Goal: Task Accomplishment & Management: Manage account settings

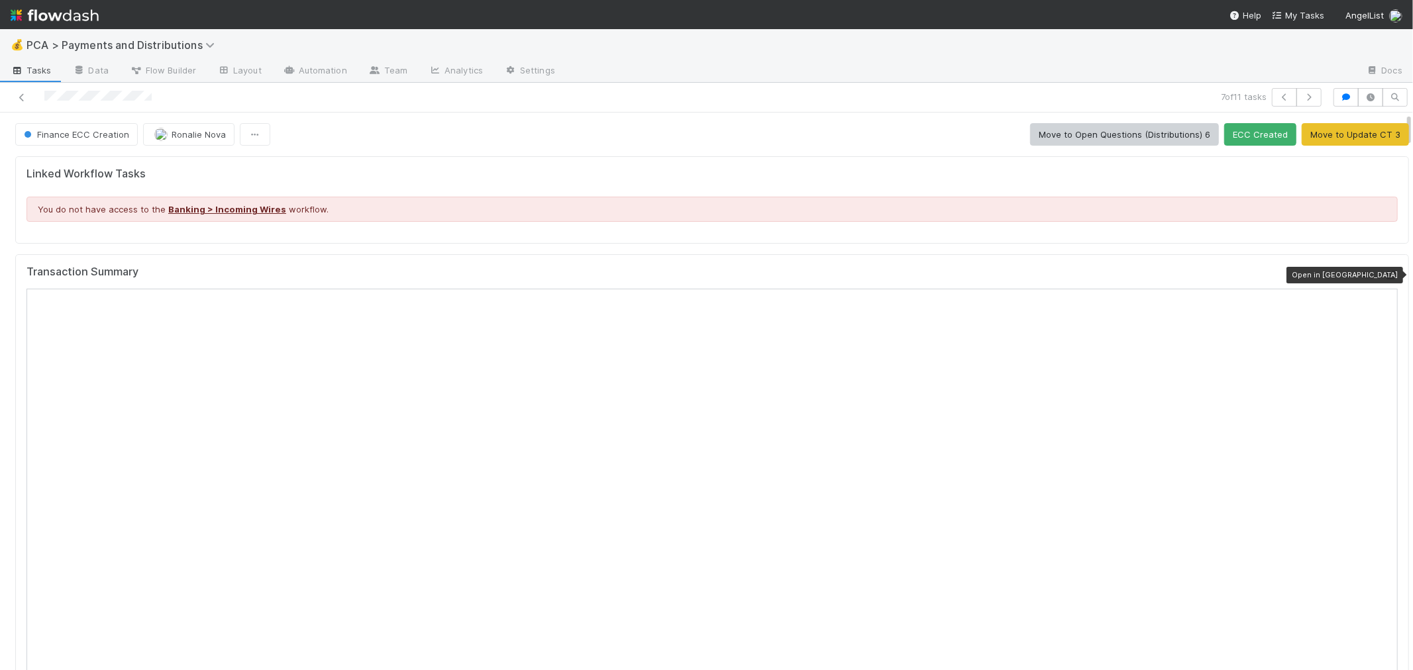
click at [1385, 279] on icon at bounding box center [1391, 275] width 13 height 9
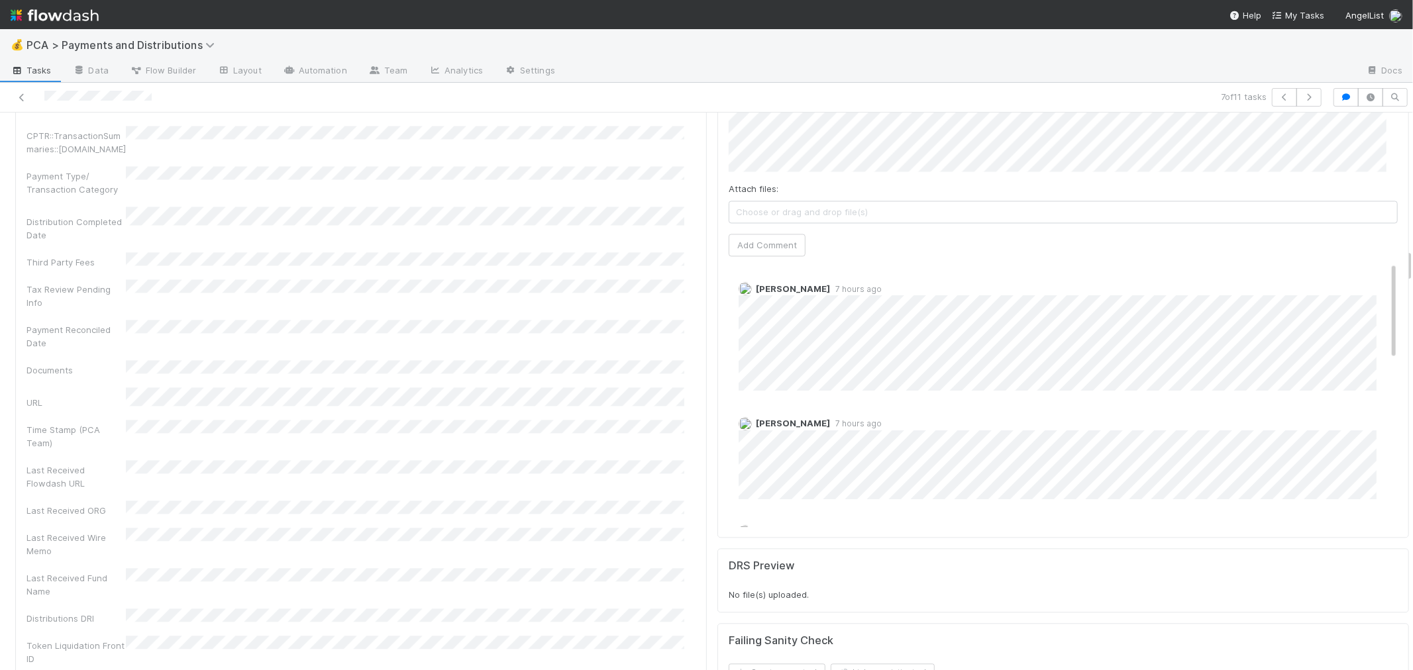
scroll to position [2208, 0]
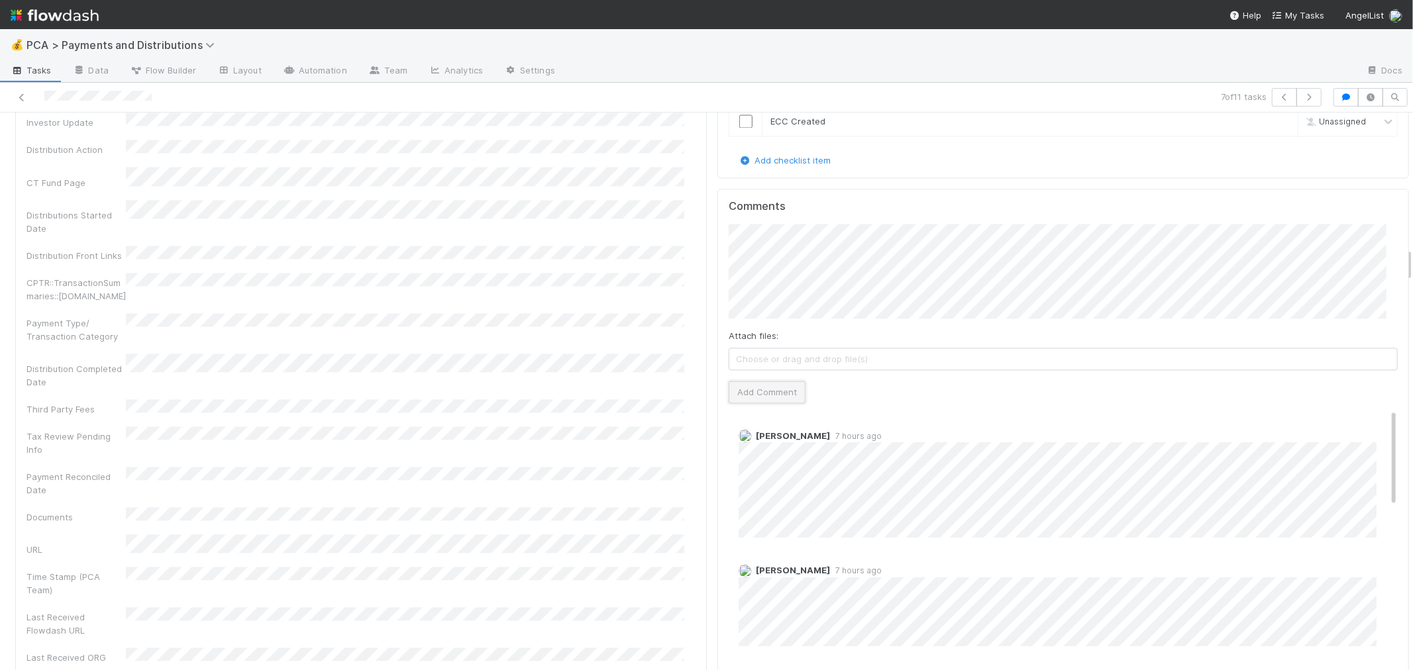
click at [751, 381] on button "Add Comment" at bounding box center [767, 392] width 77 height 23
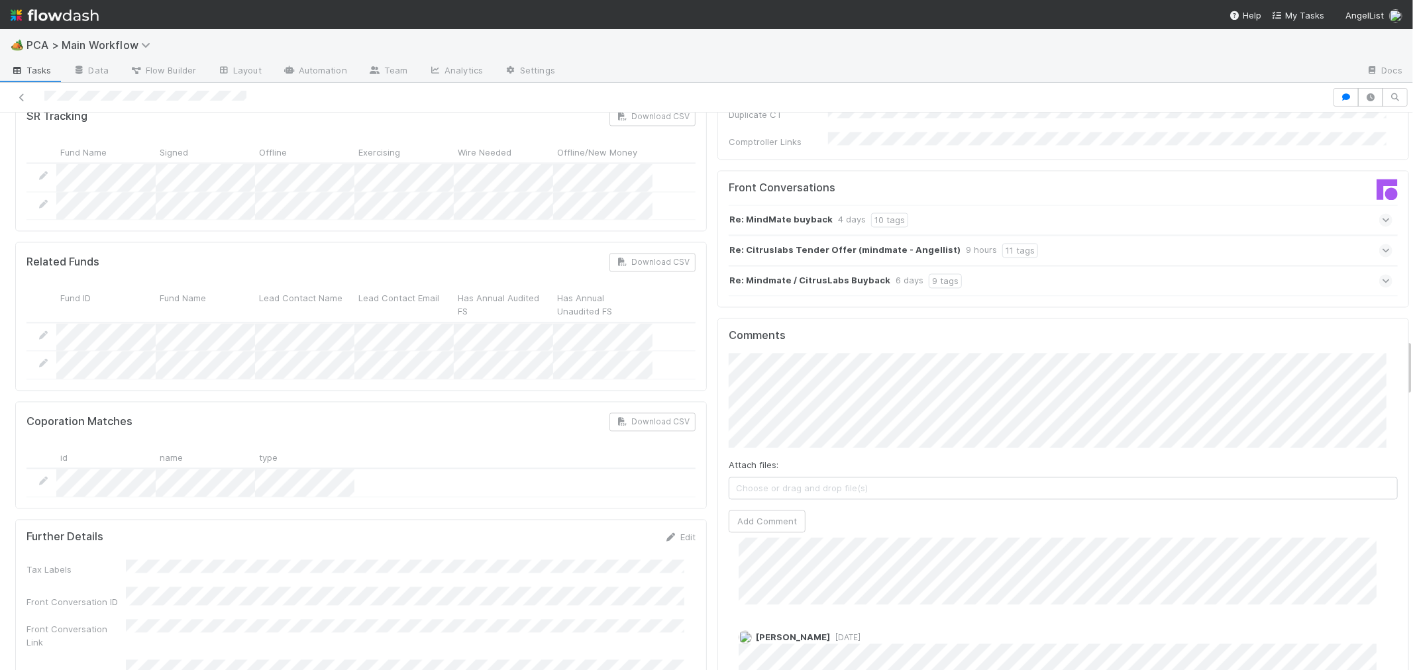
scroll to position [2429, 0]
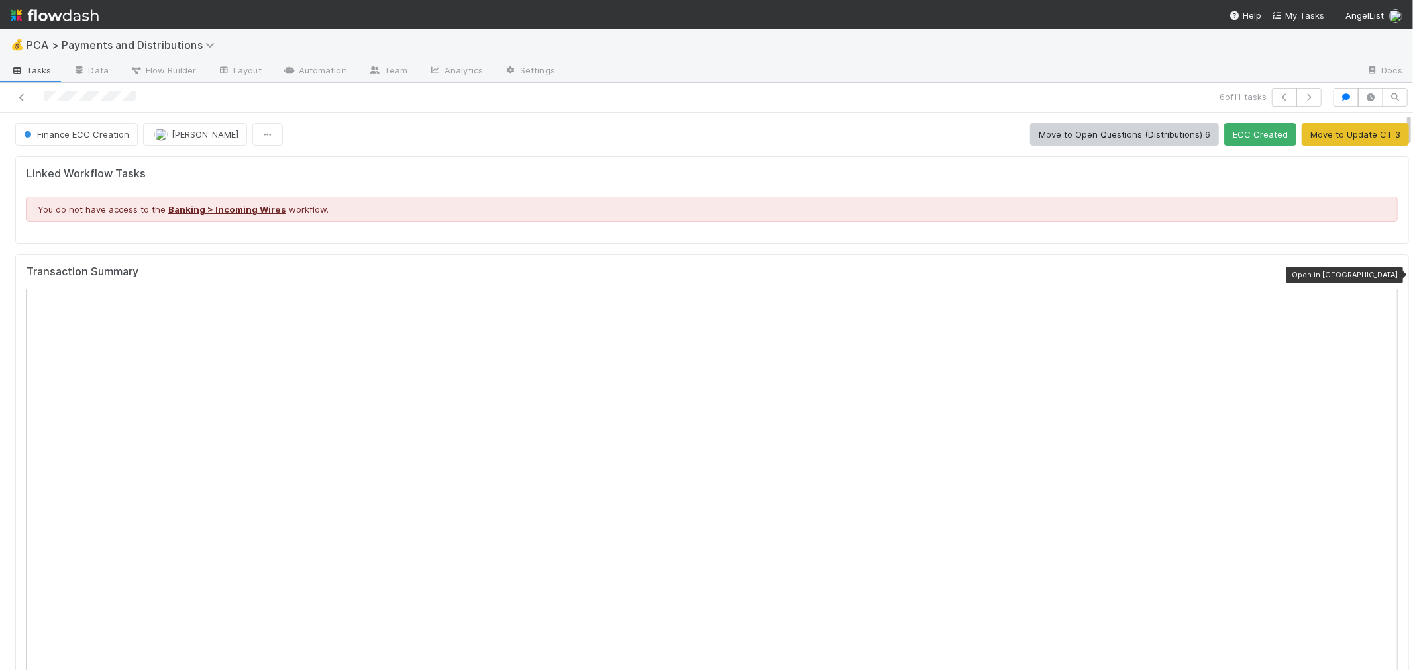
click at [1385, 274] on icon at bounding box center [1391, 275] width 13 height 9
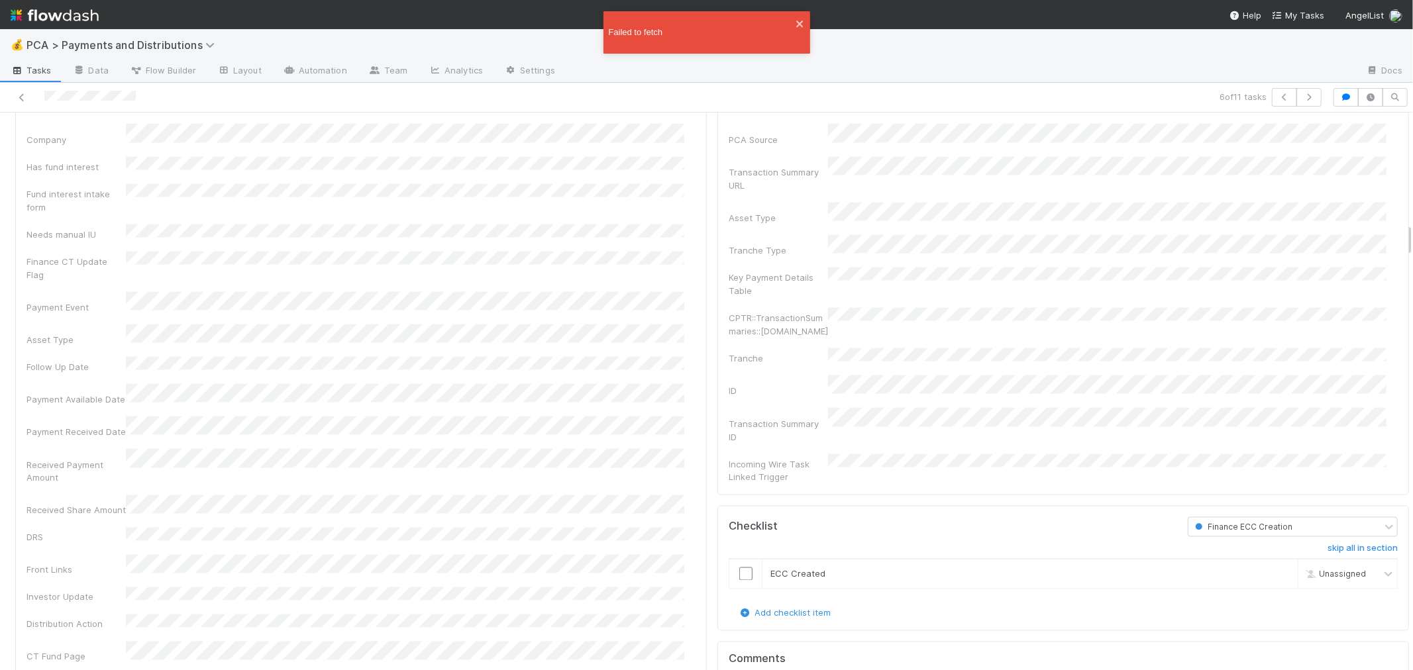
scroll to position [1607, 0]
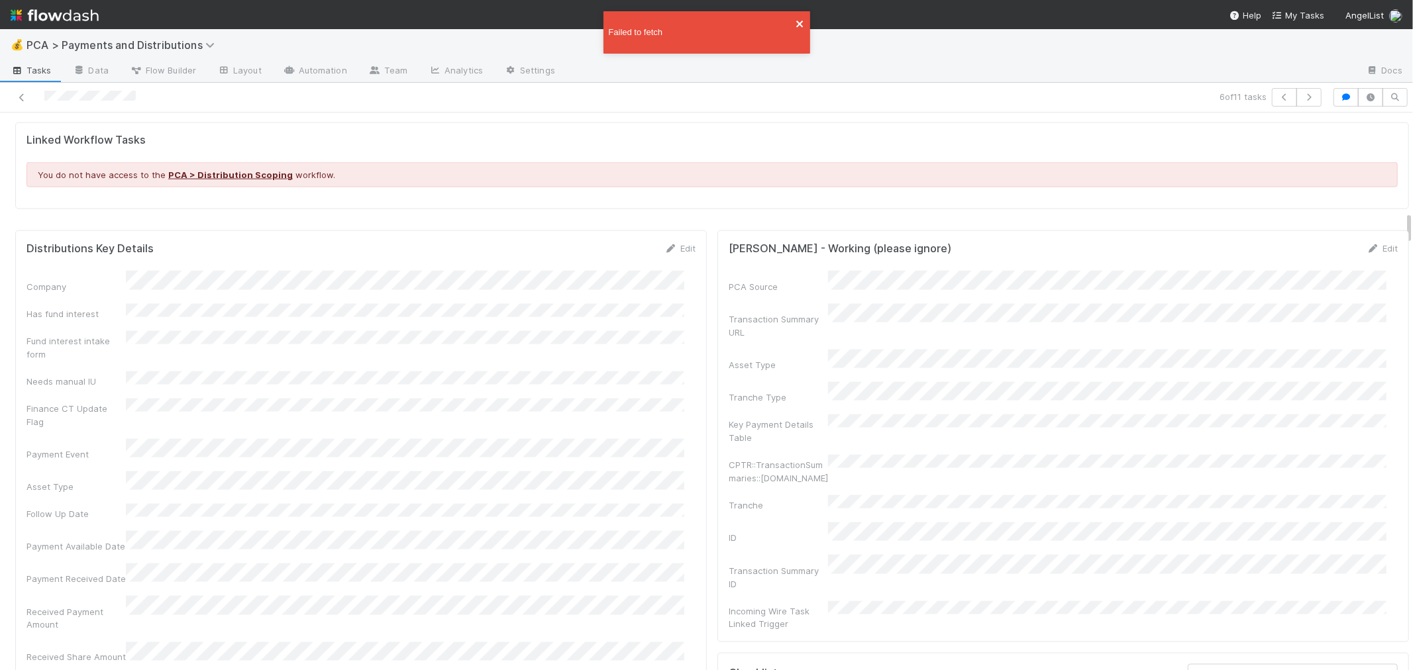
click at [804, 23] on icon "close" at bounding box center [800, 24] width 9 height 11
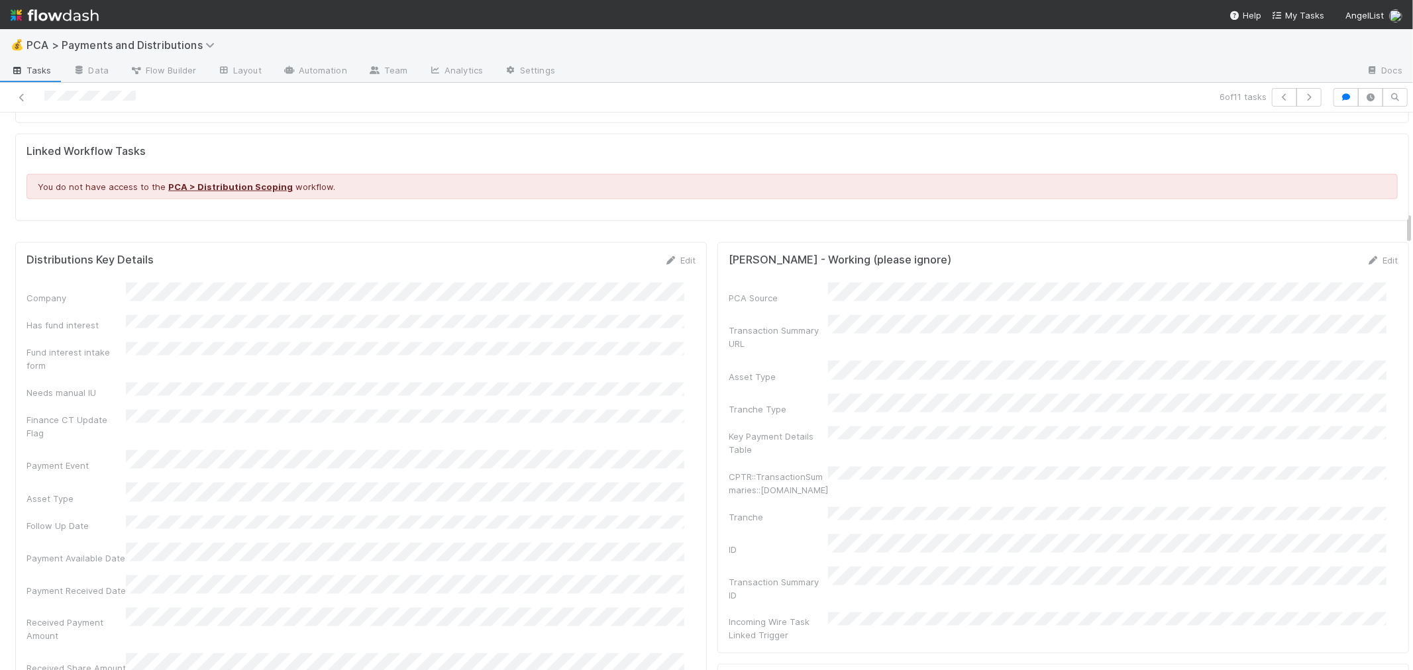
scroll to position [1619, 0]
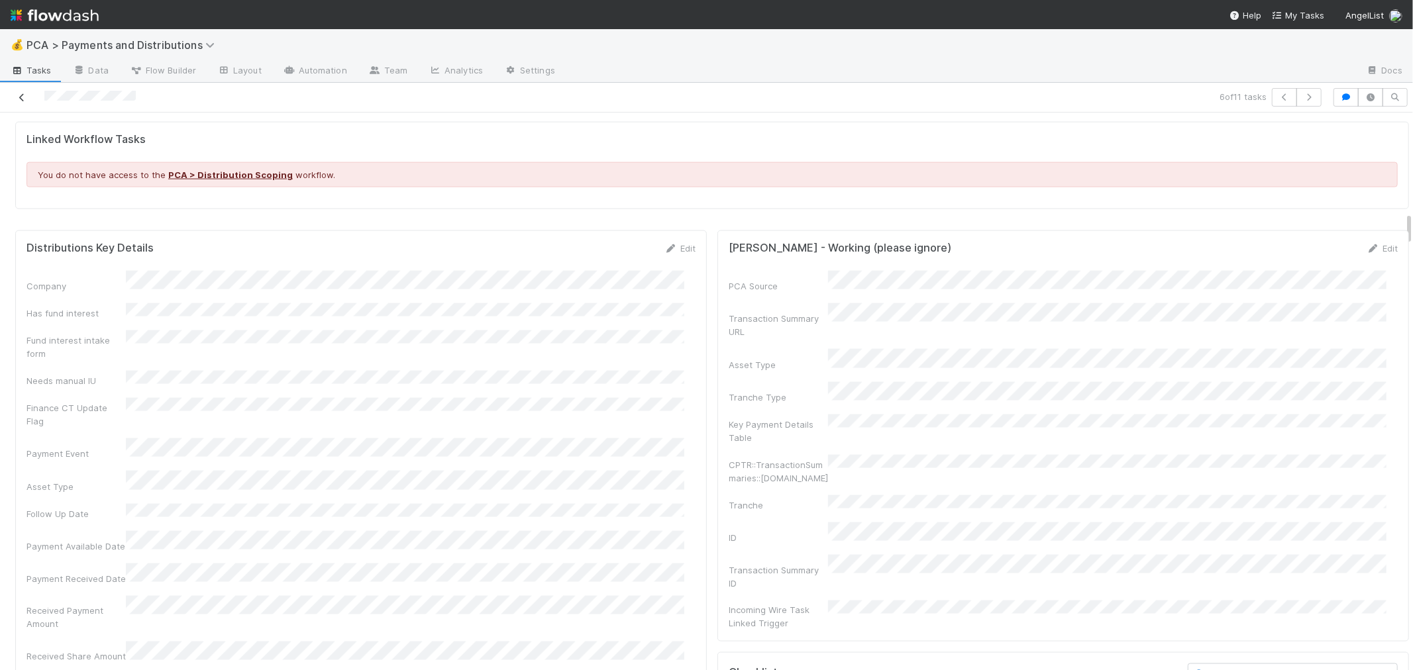
click at [23, 93] on icon at bounding box center [21, 97] width 13 height 9
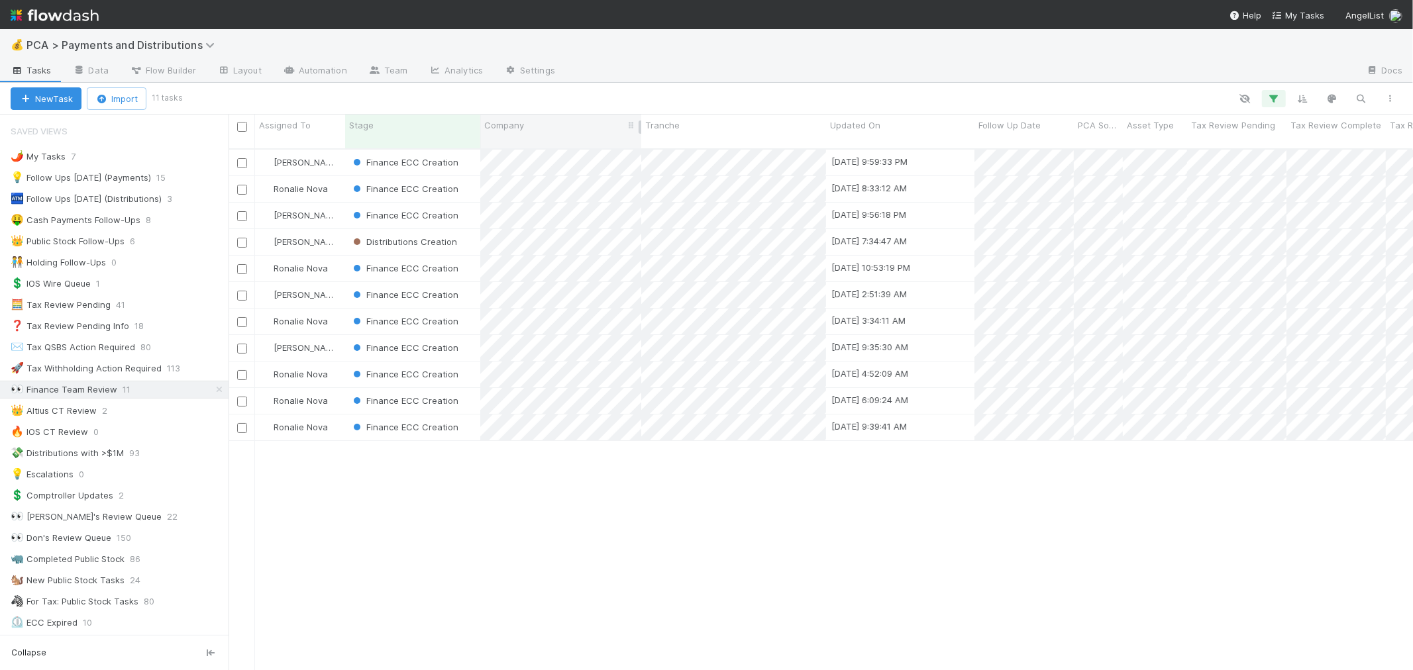
scroll to position [521, 1173]
click at [471, 153] on div "Finance ECC Creation" at bounding box center [412, 163] width 135 height 26
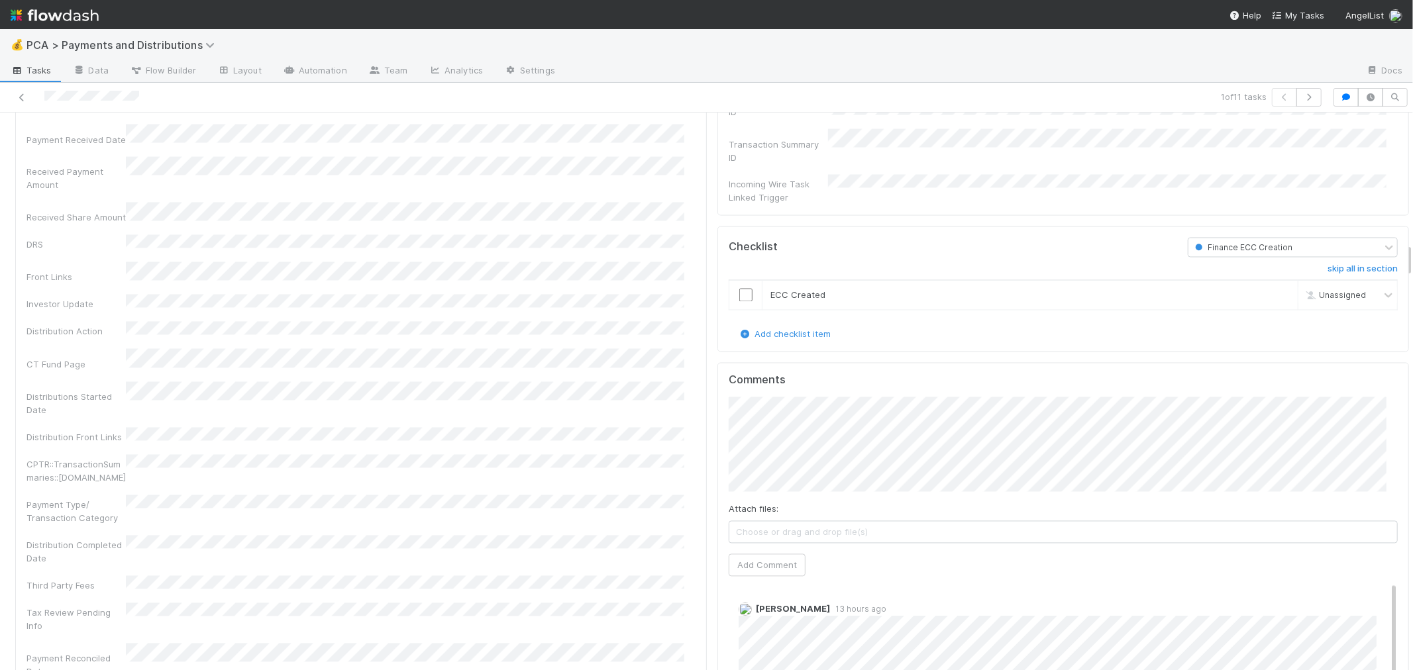
scroll to position [2208, 0]
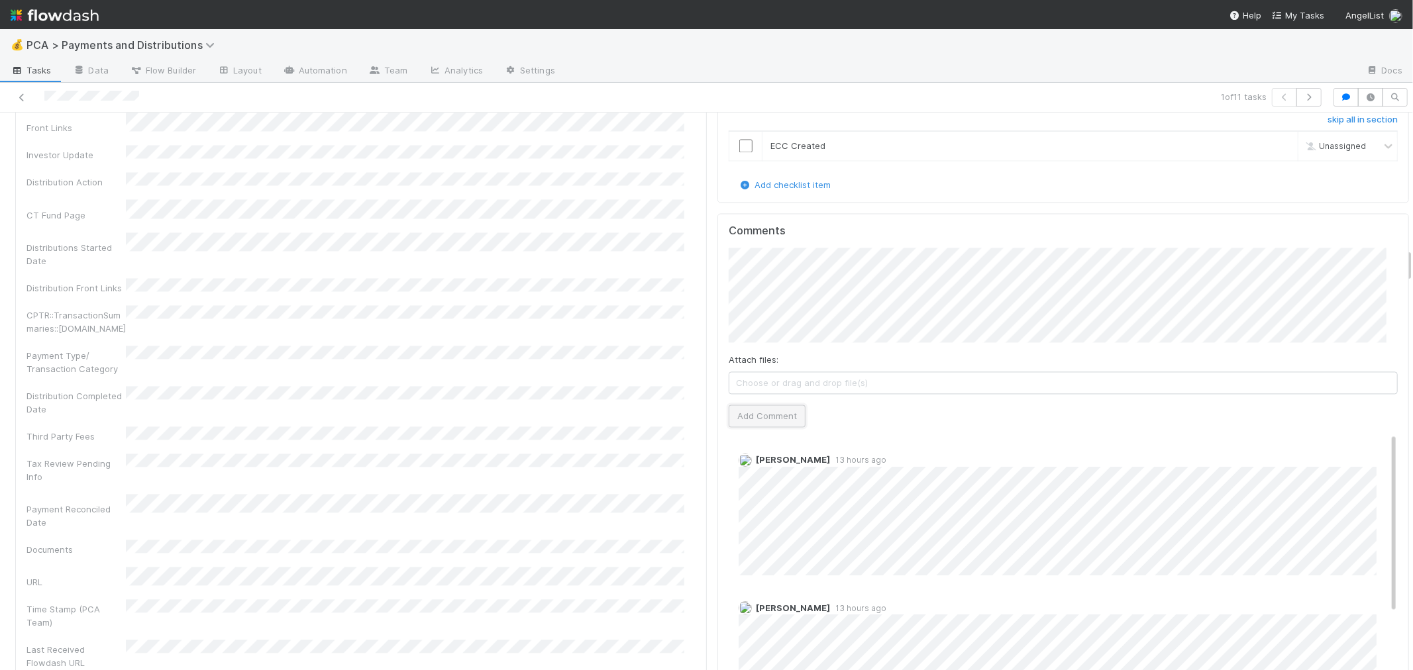
click at [758, 405] on button "Add Comment" at bounding box center [767, 416] width 77 height 23
click at [663, 337] on div "Company Has fund interest Fund interest intake form Needs manual IU Finance CT …" at bounding box center [360, 280] width 669 height 1196
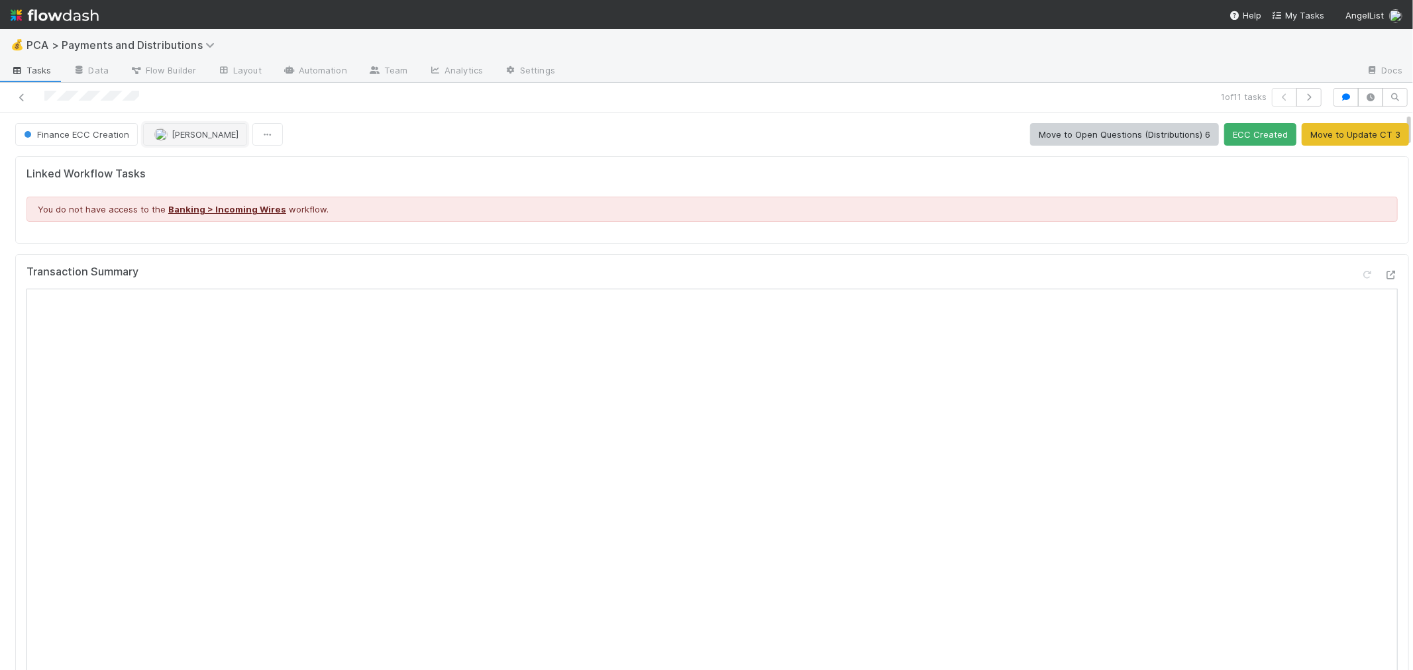
click at [193, 132] on button "[PERSON_NAME]" at bounding box center [195, 134] width 104 height 23
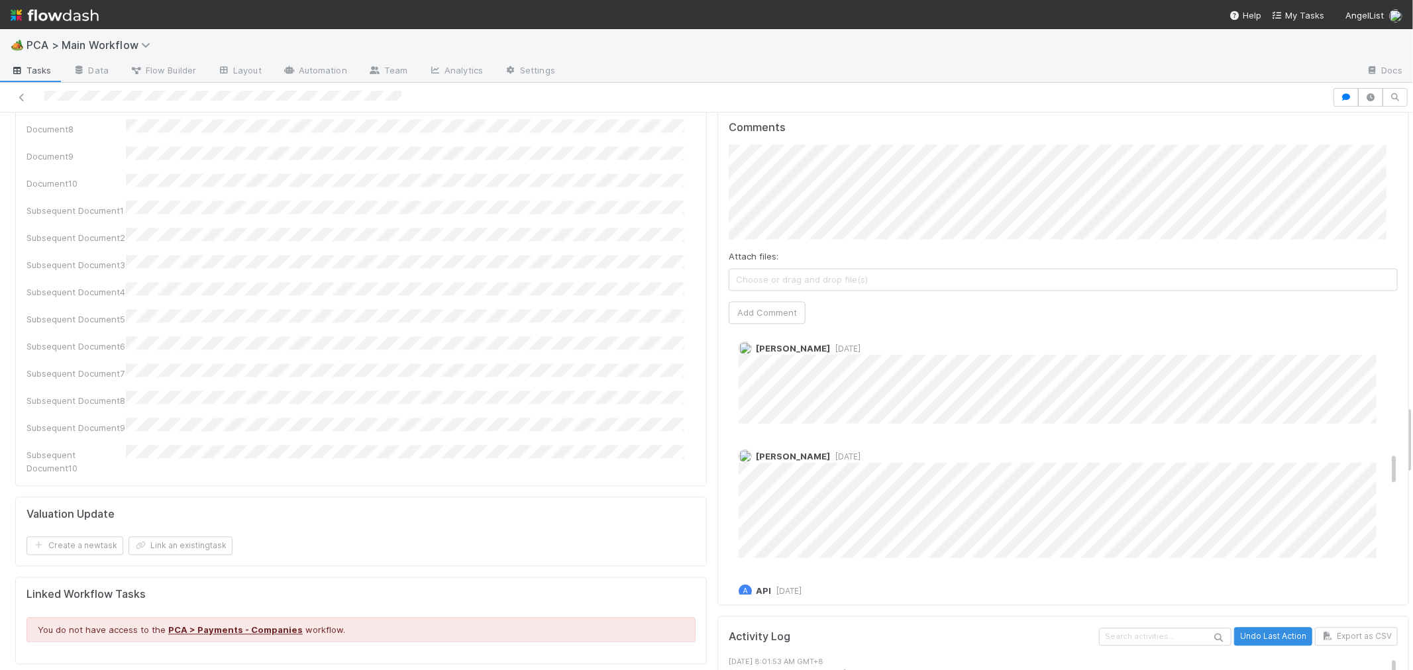
scroll to position [1177, 0]
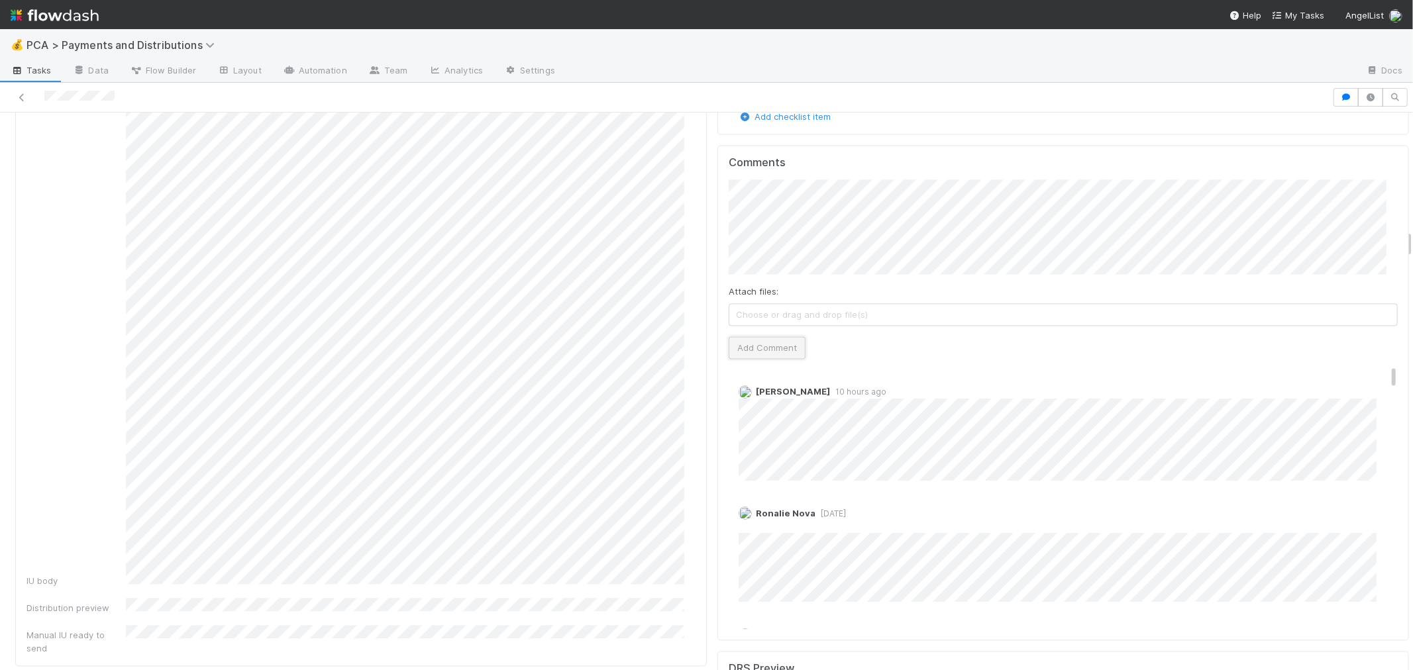
click at [776, 337] on button "Add Comment" at bounding box center [767, 348] width 77 height 23
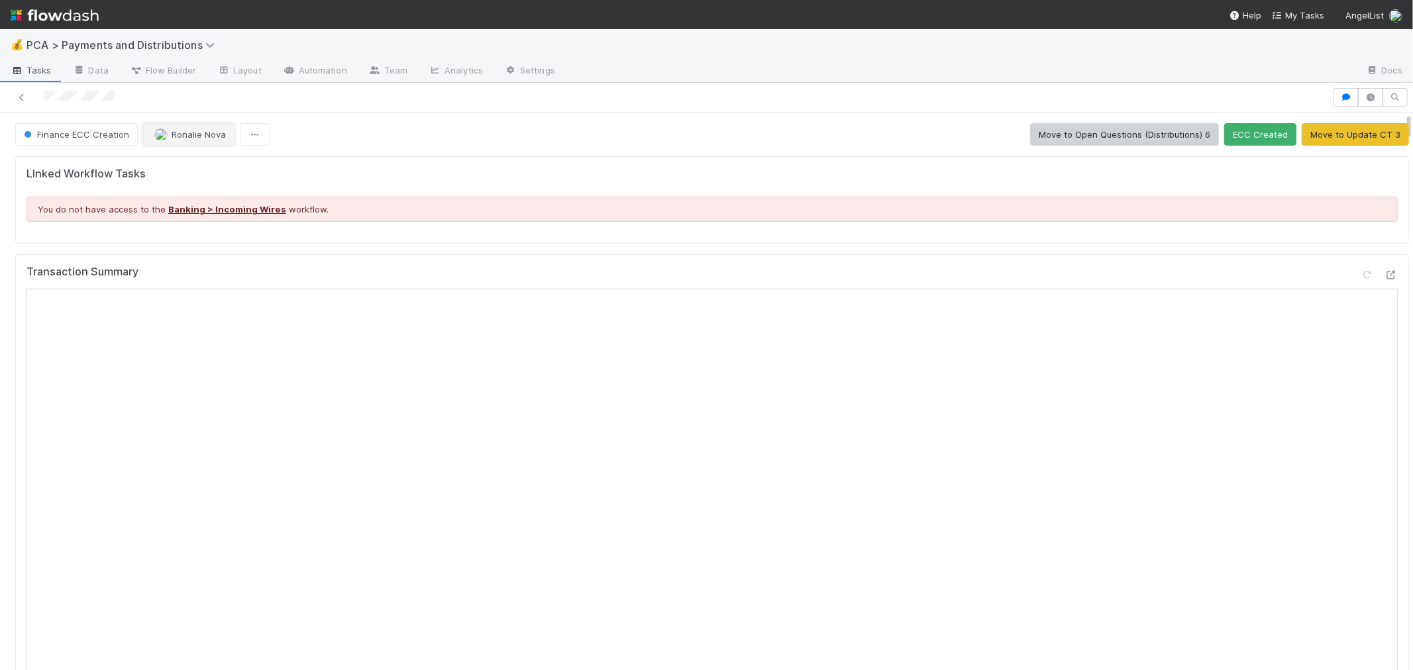
click at [162, 132] on img "button" at bounding box center [160, 134] width 13 height 13
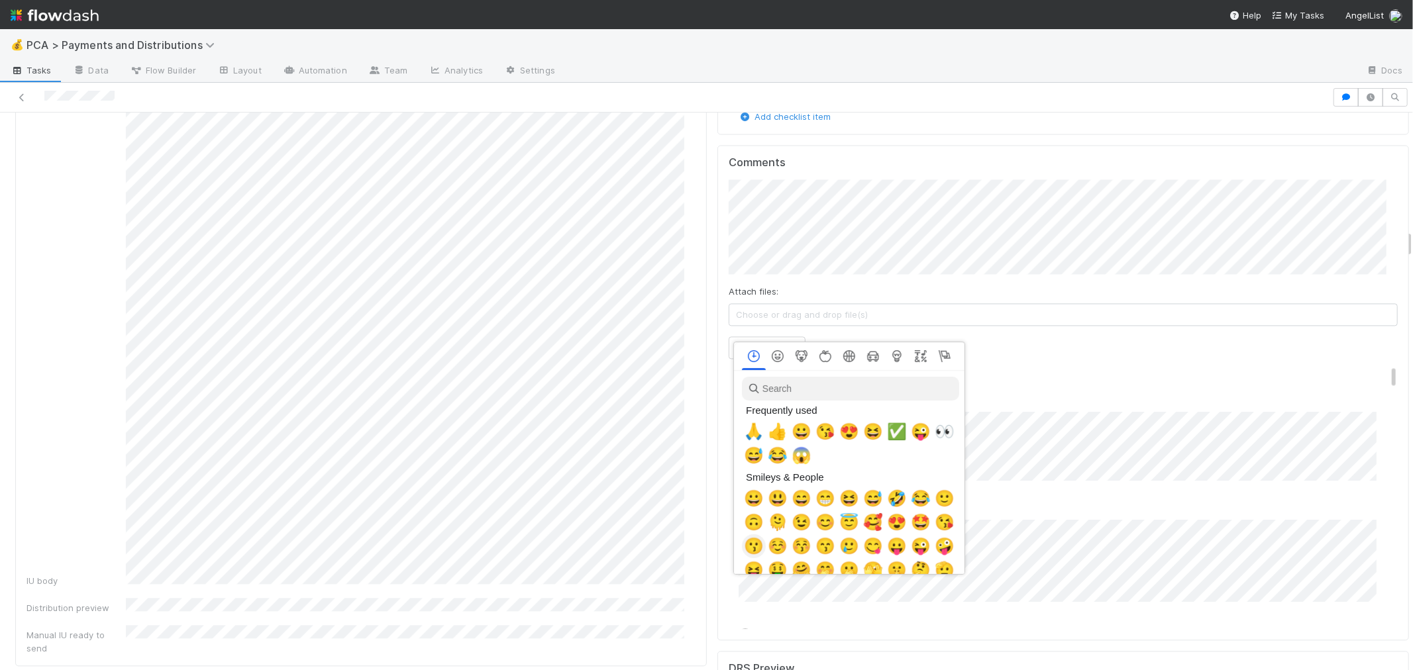
scroll to position [0, 5]
click at [746, 427] on span "🙏" at bounding box center [751, 432] width 20 height 19
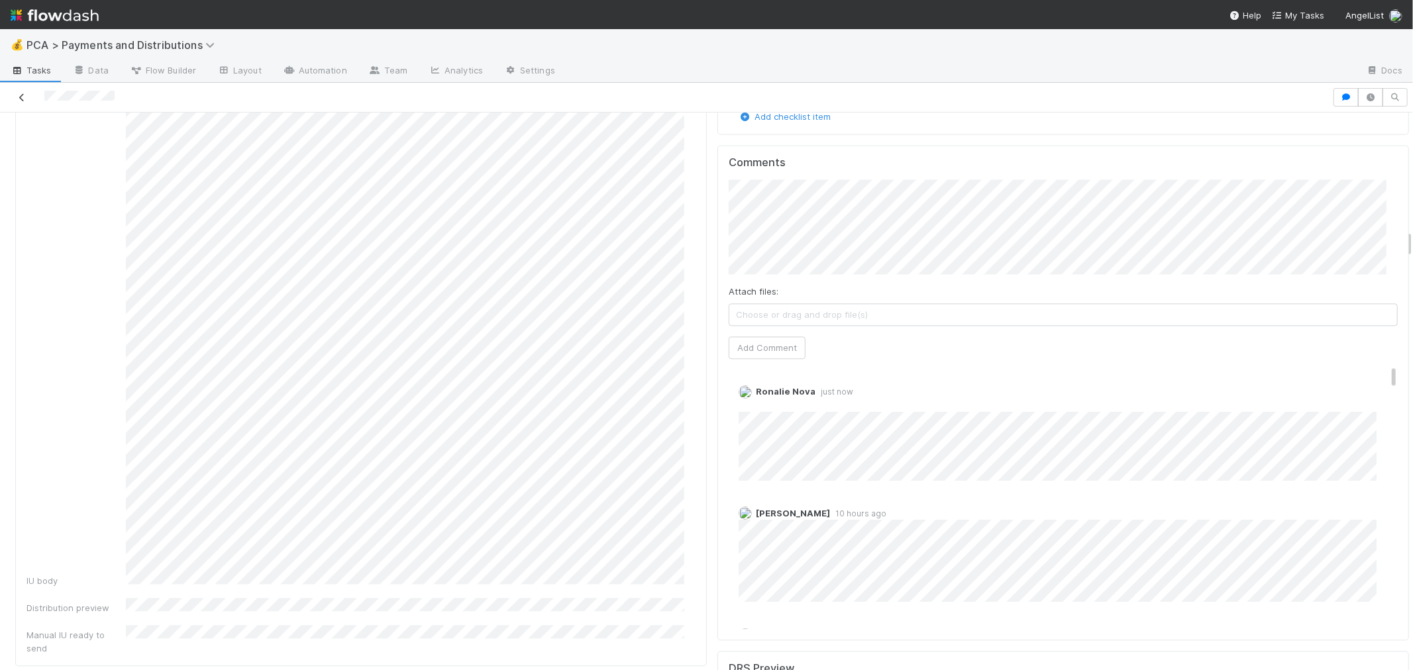
click at [23, 97] on icon at bounding box center [21, 97] width 13 height 9
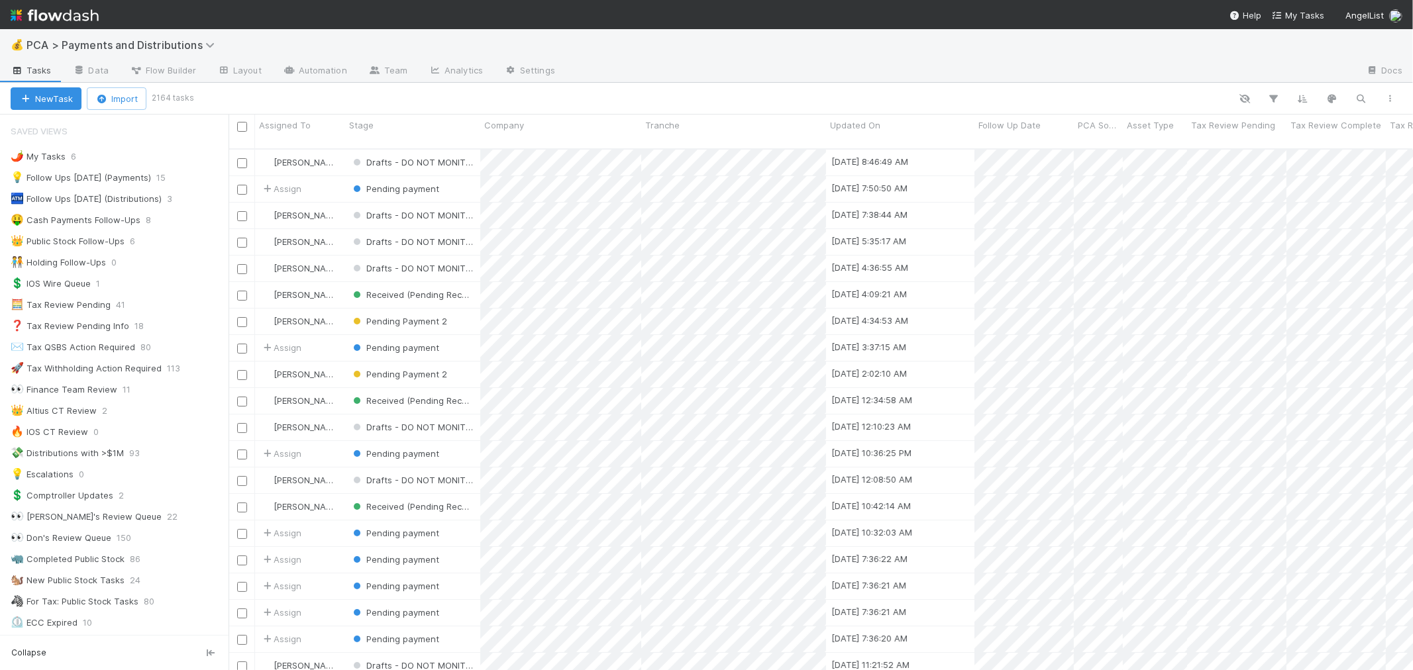
scroll to position [521, 1173]
click at [170, 391] on div "👀 Finance Team Review 11" at bounding box center [120, 390] width 218 height 17
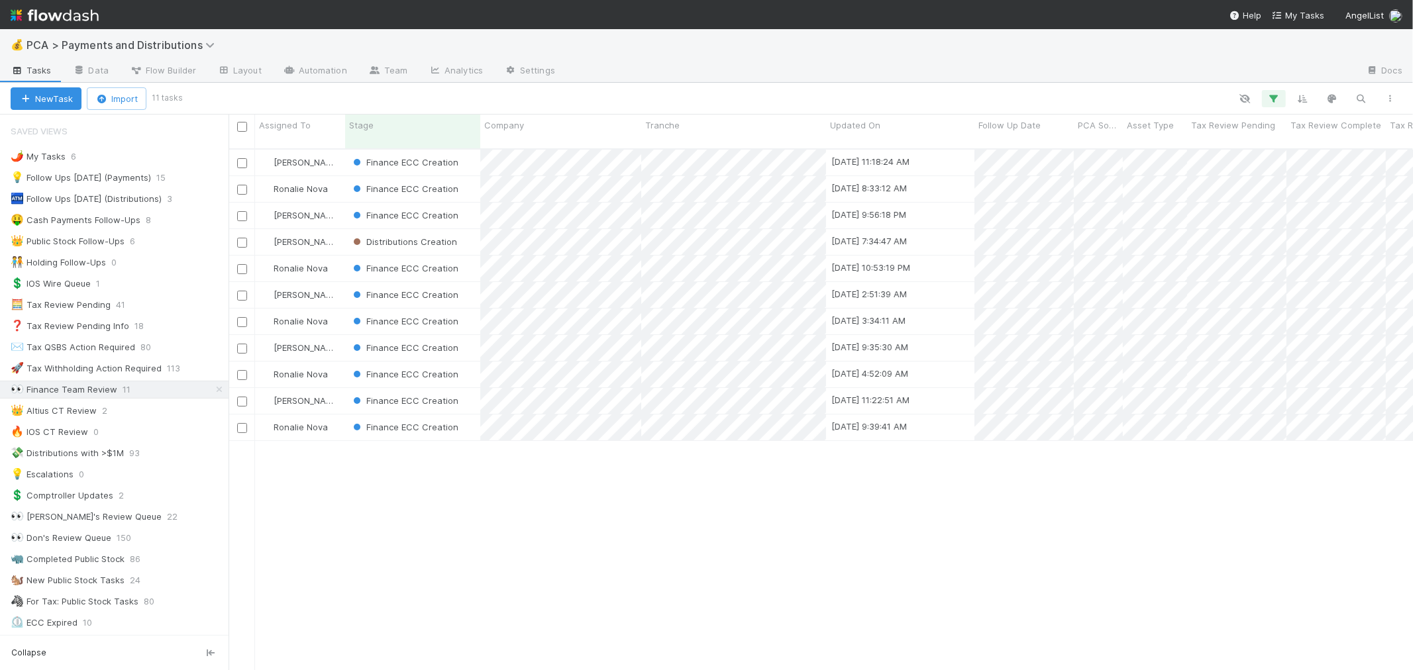
scroll to position [521, 1173]
click at [472, 282] on div "Finance ECC Creation" at bounding box center [412, 295] width 135 height 26
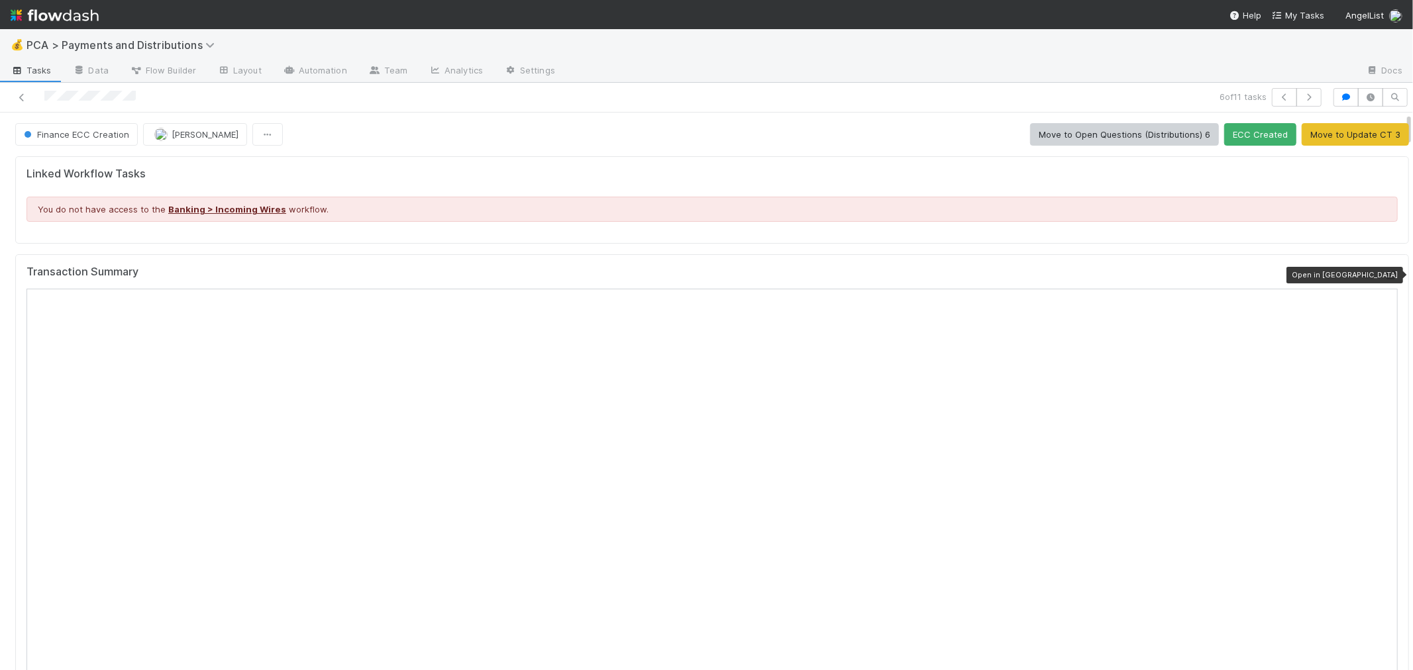
click at [1385, 275] on icon at bounding box center [1391, 275] width 13 height 9
click at [16, 96] on icon at bounding box center [21, 97] width 13 height 9
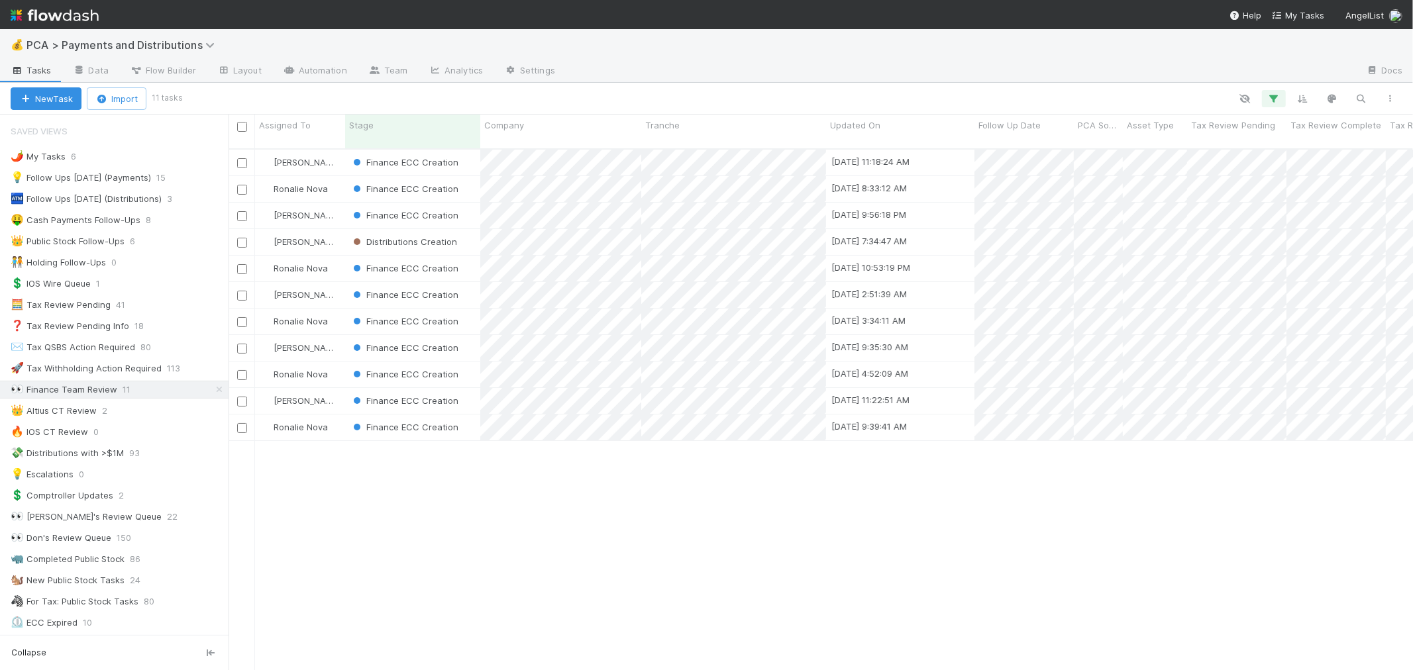
scroll to position [11, 11]
click at [295, 127] on span "Assigned To" at bounding box center [285, 125] width 52 height 13
click at [299, 146] on div "Sort A → Z" at bounding box center [335, 150] width 151 height 20
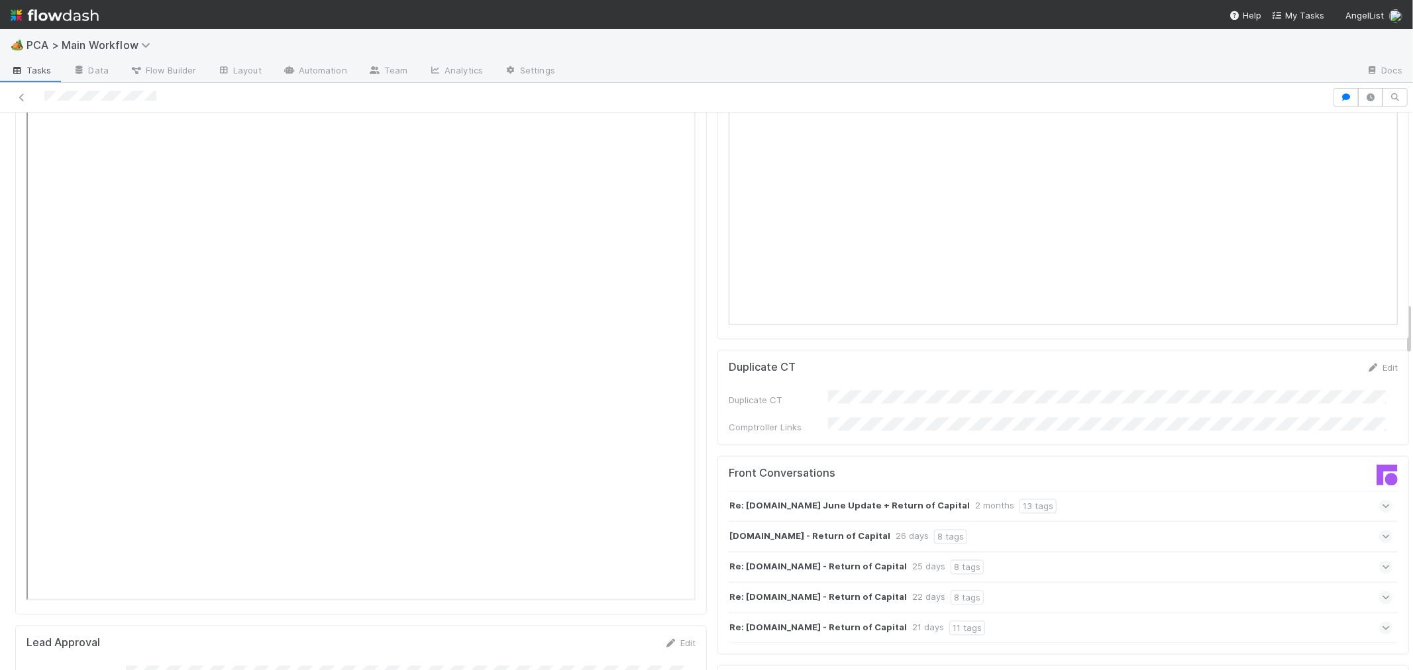
scroll to position [1546, 0]
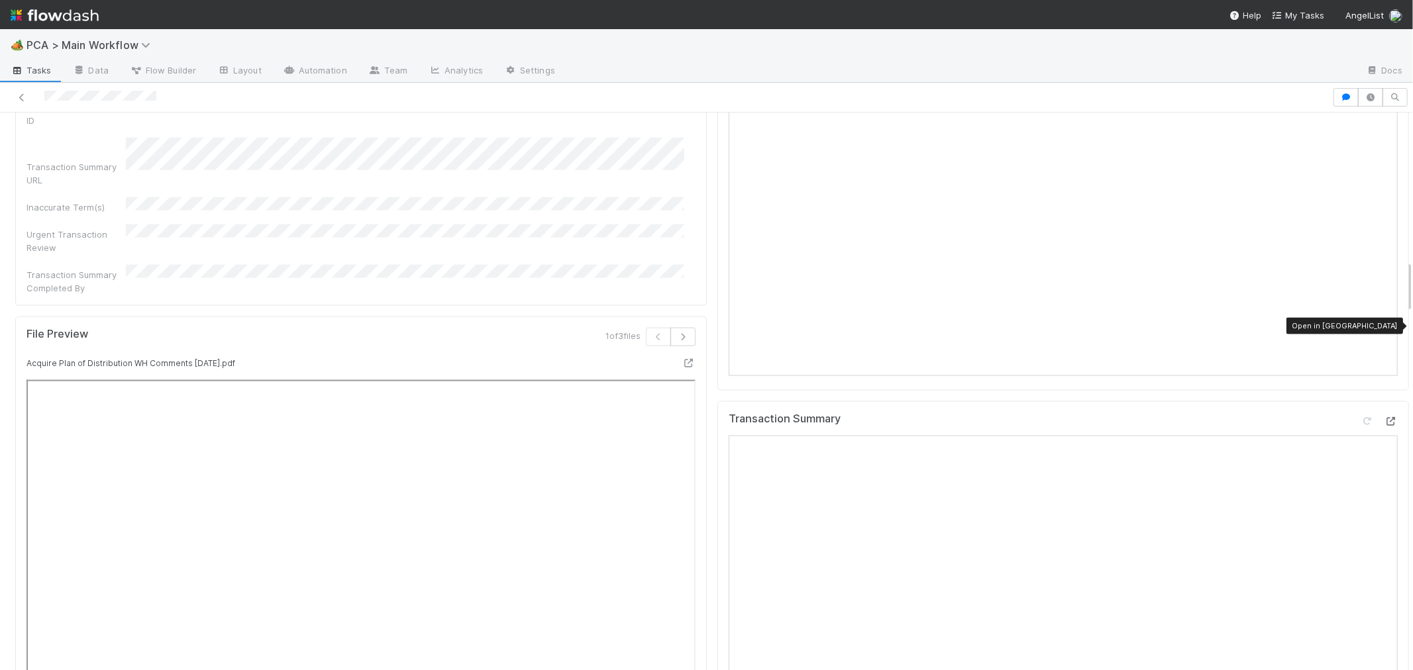
click at [1385, 417] on icon at bounding box center [1391, 421] width 13 height 9
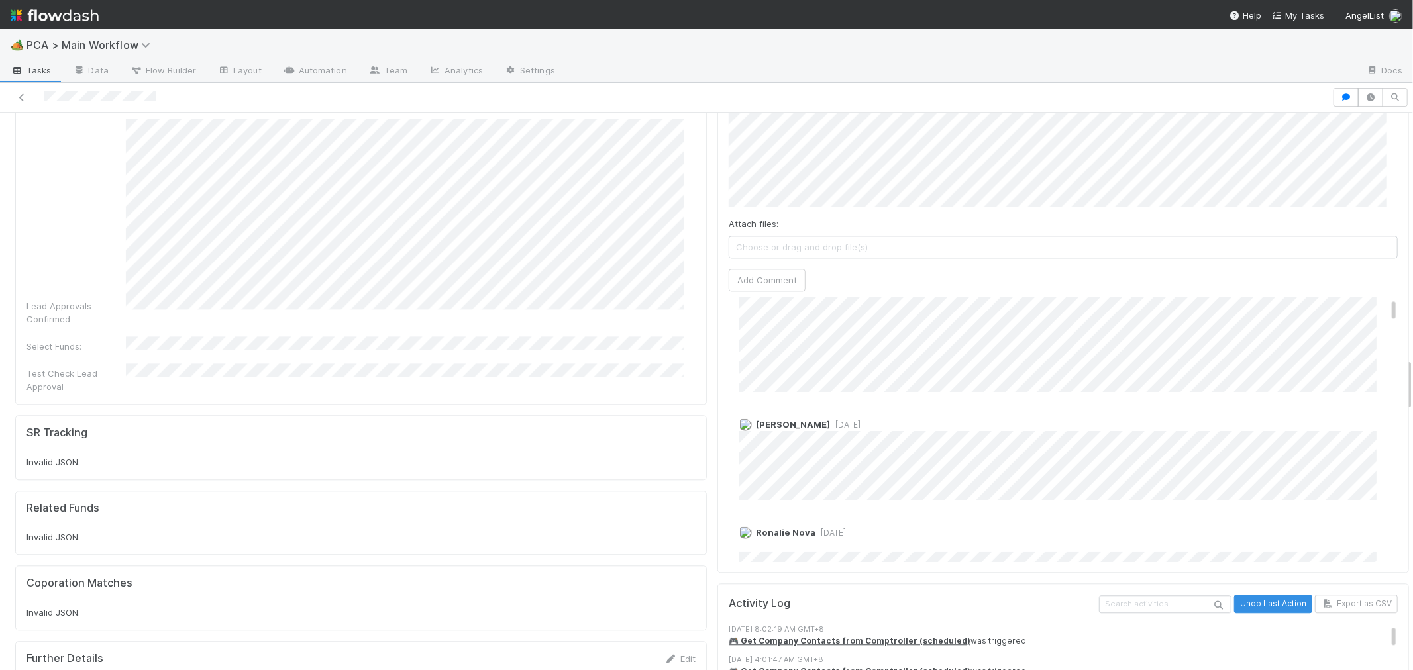
scroll to position [0, 0]
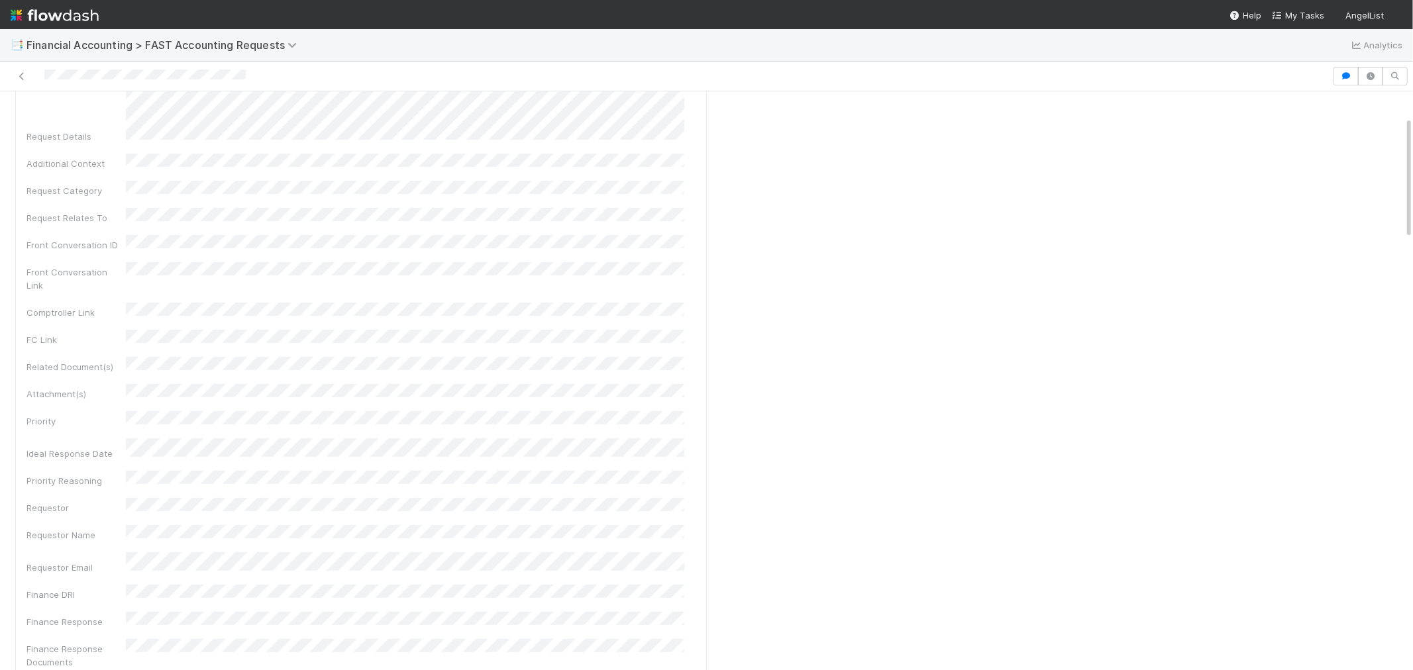
scroll to position [99, 0]
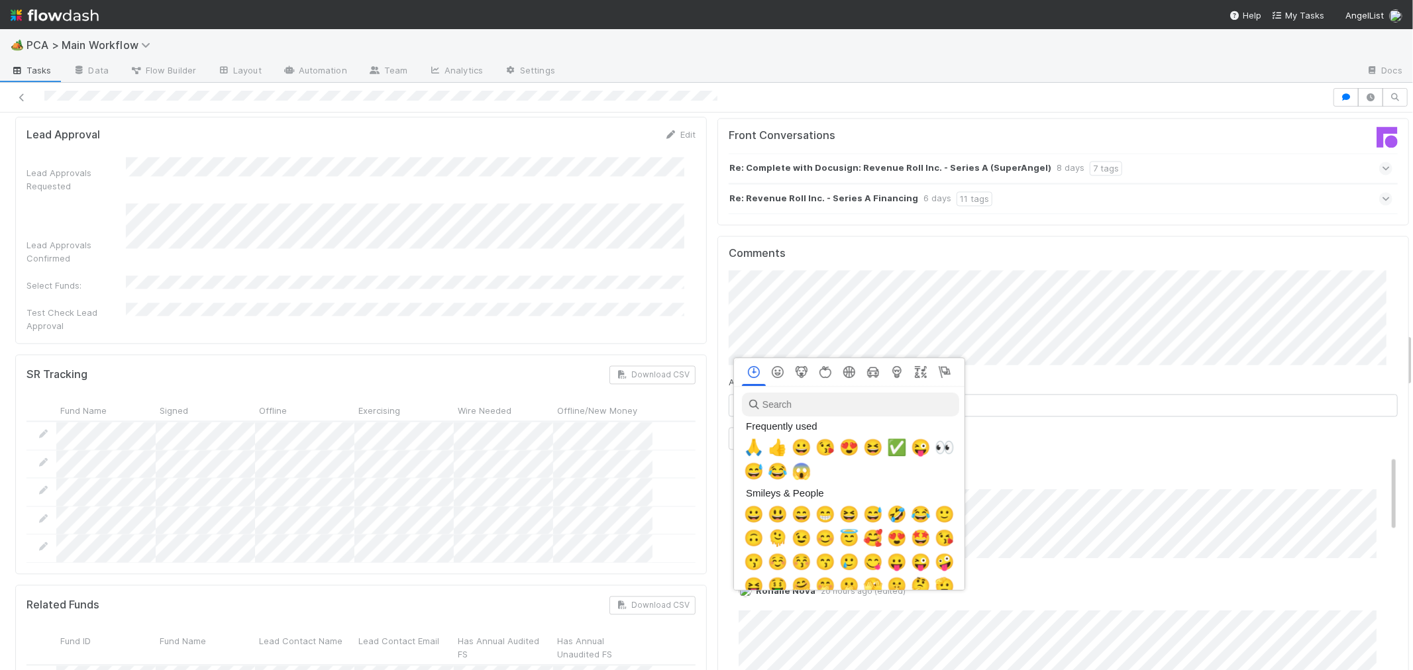
scroll to position [0, 5]
click at [747, 450] on span "🙏" at bounding box center [751, 448] width 20 height 19
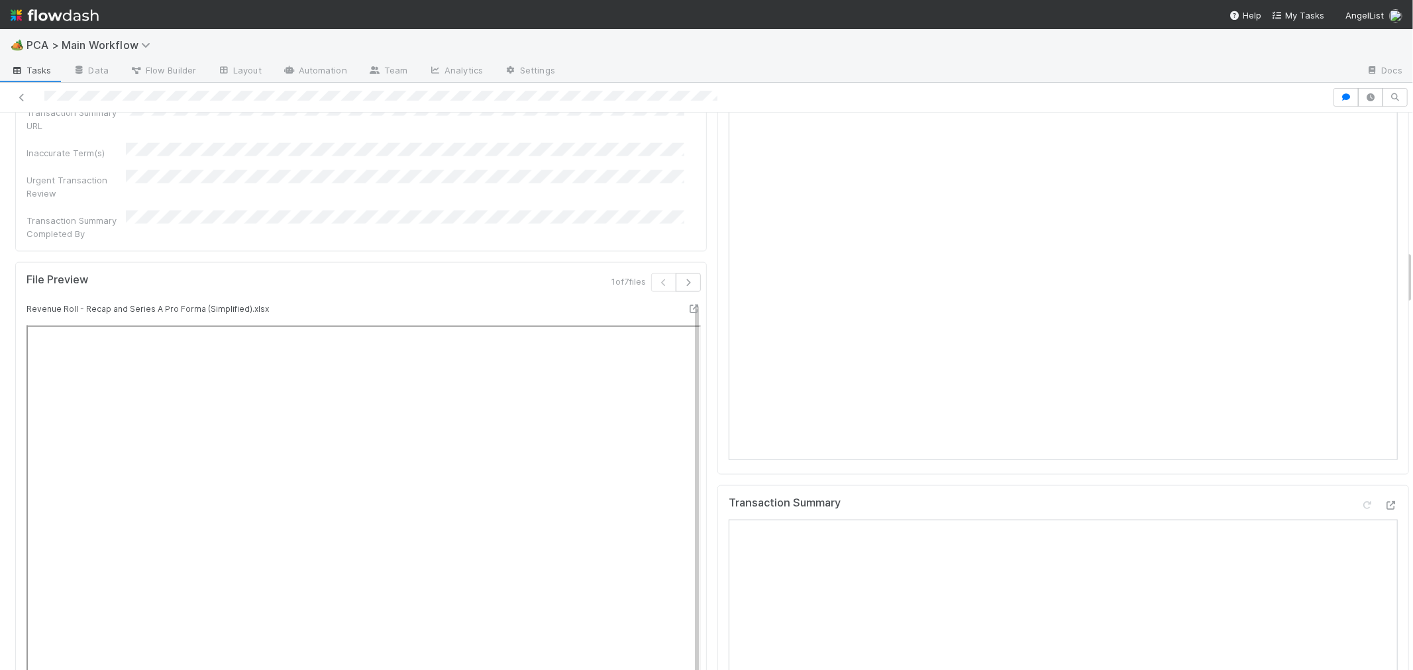
scroll to position [1398, 0]
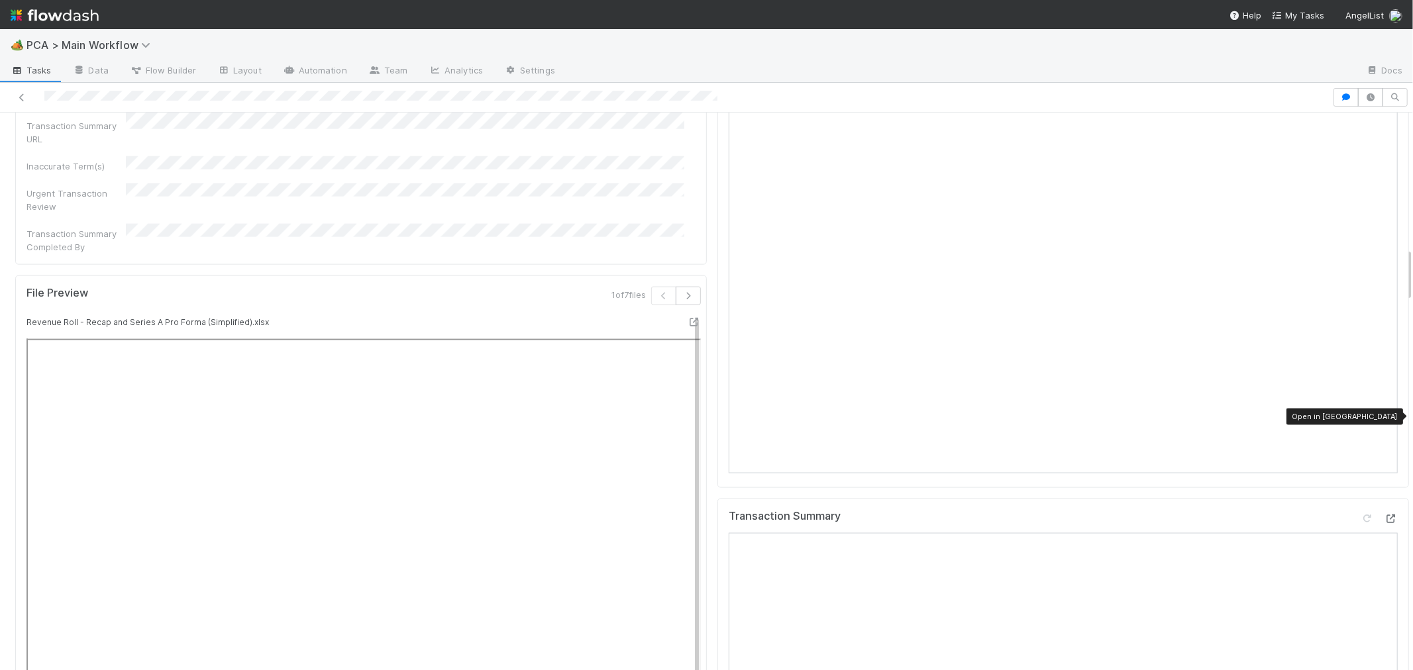
click at [1385, 515] on icon at bounding box center [1391, 519] width 13 height 9
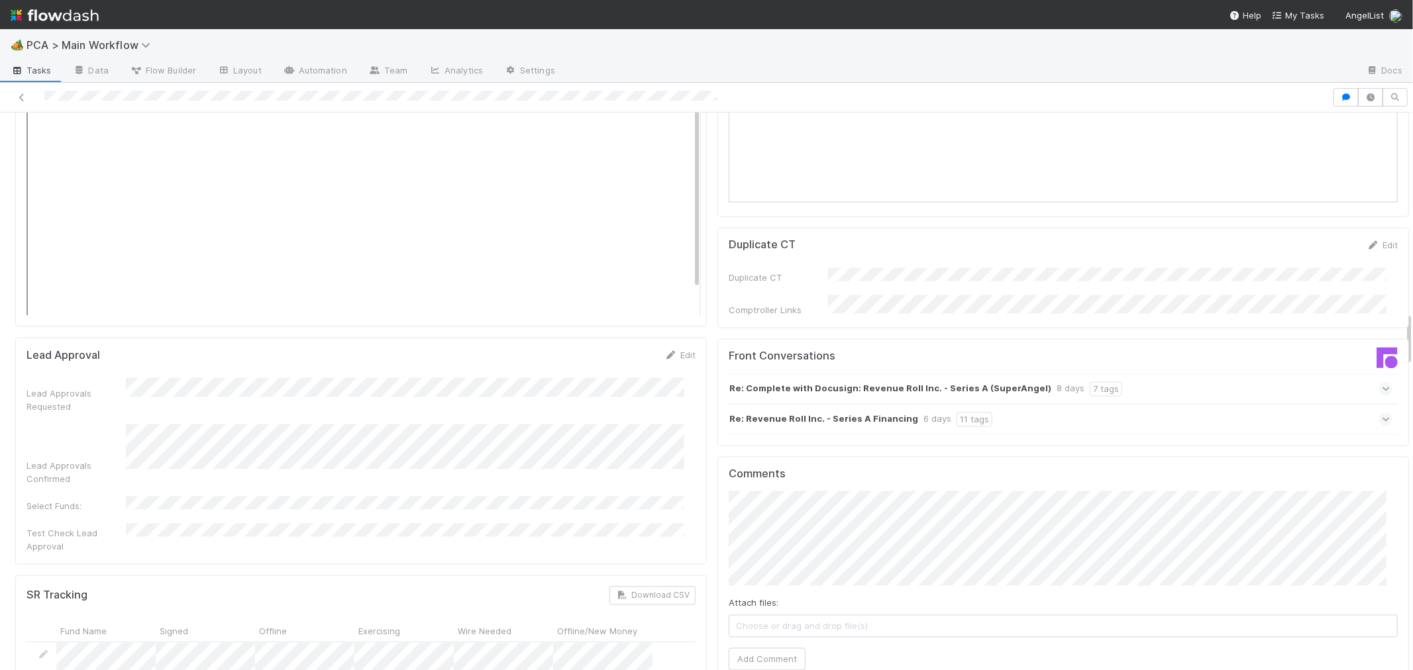
scroll to position [2061, 0]
click at [783, 648] on button "Add Comment" at bounding box center [767, 659] width 77 height 23
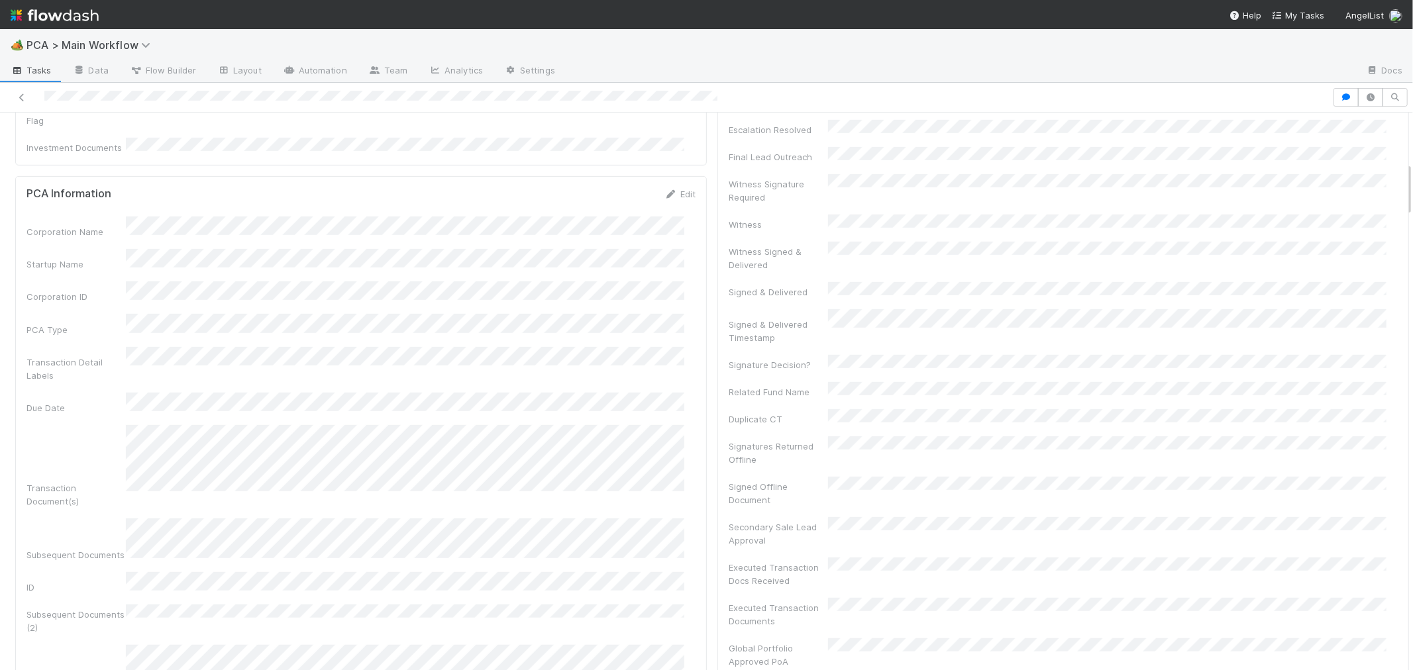
scroll to position [0, 0]
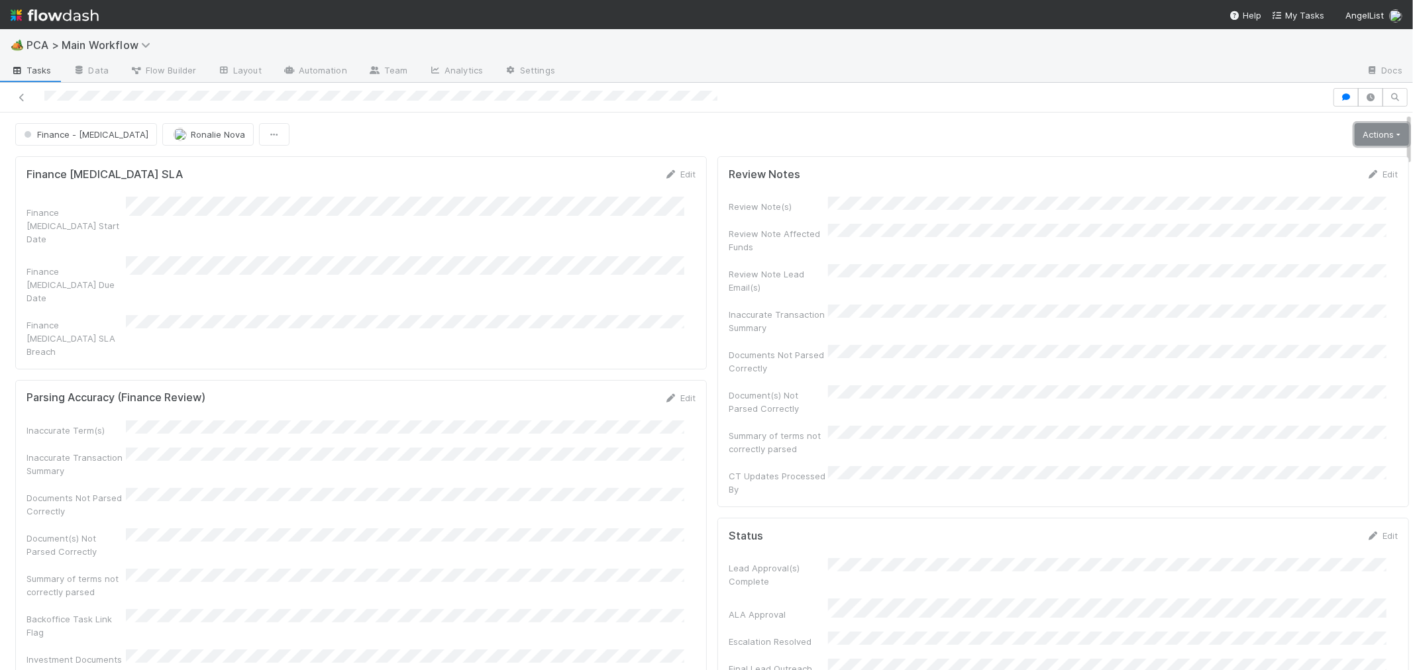
click at [1355, 131] on link "Actions" at bounding box center [1382, 134] width 54 height 23
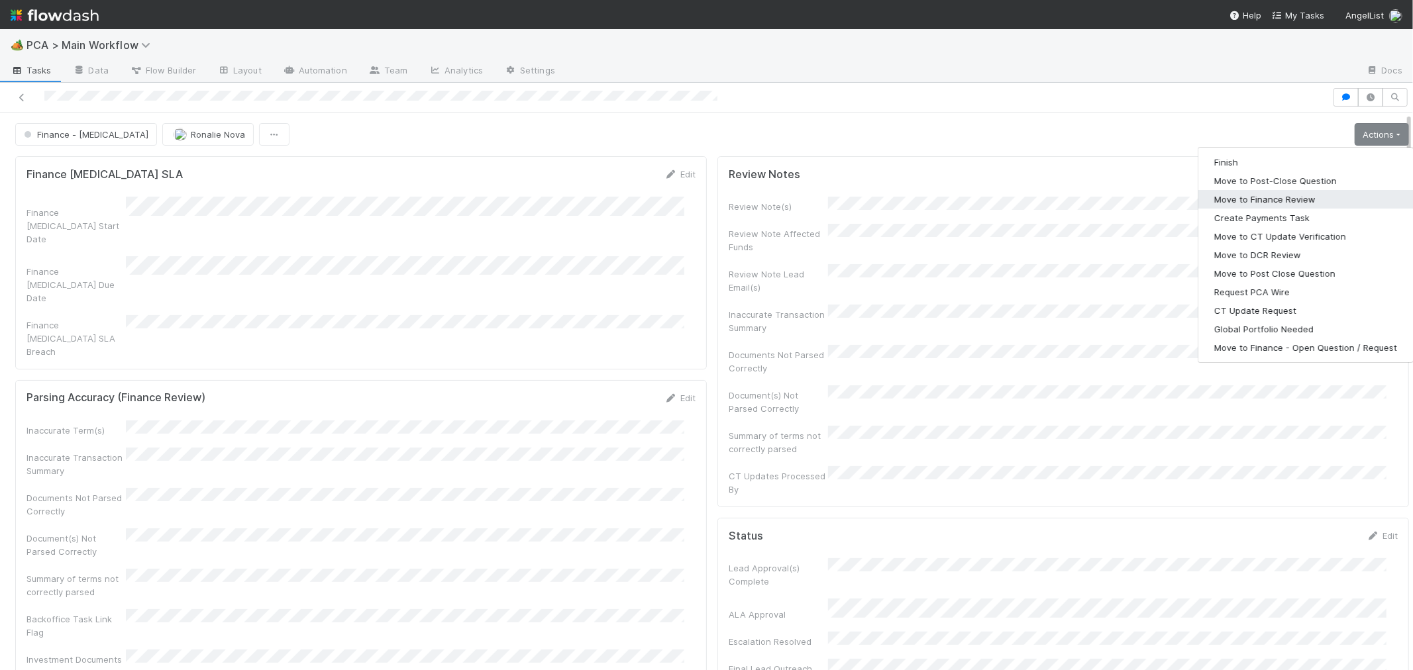
click at [1234, 194] on button "Move to Finance Review" at bounding box center [1305, 199] width 215 height 19
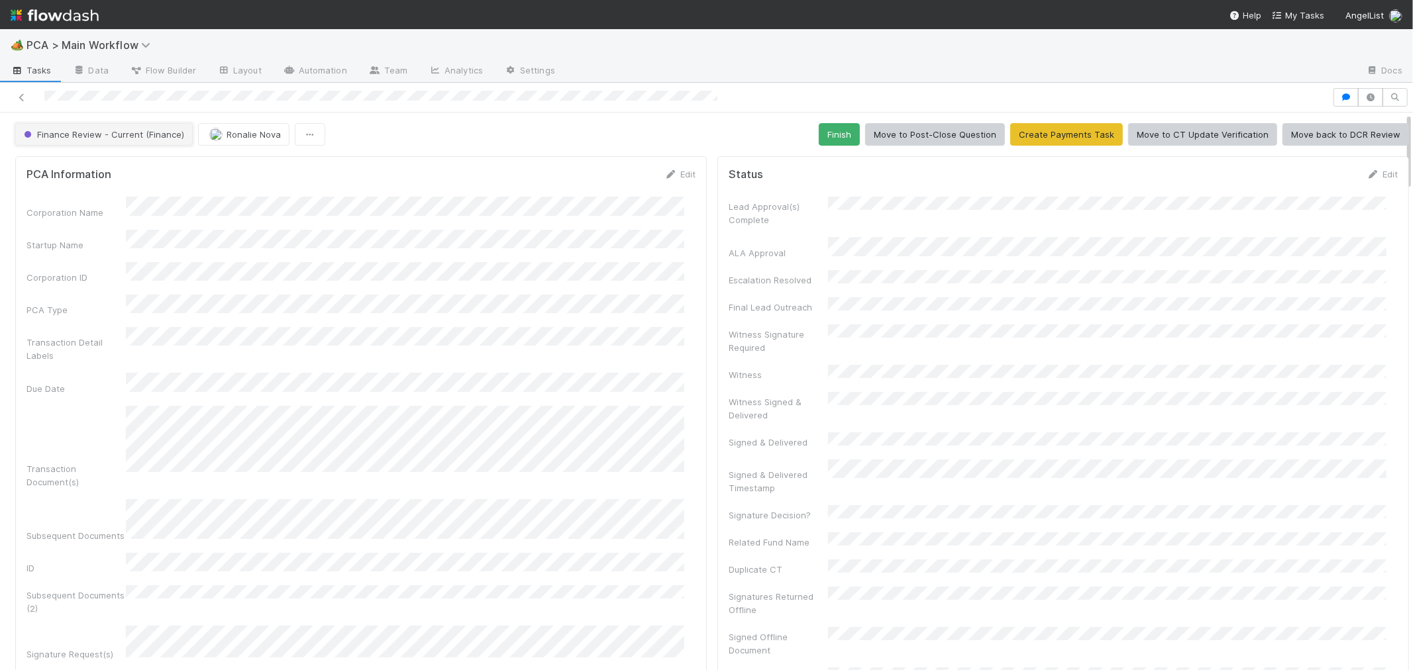
click at [85, 136] on span "Finance Review - Current (Finance)" at bounding box center [102, 134] width 163 height 11
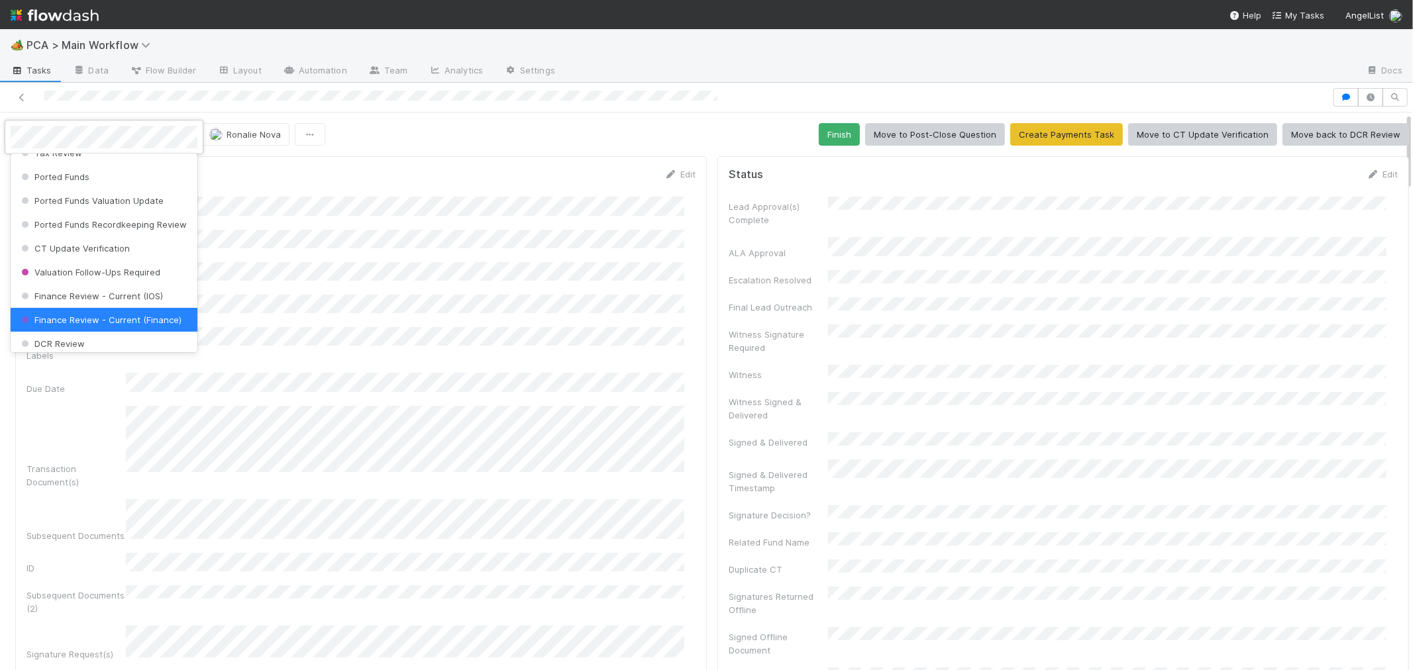
click at [1298, 137] on div at bounding box center [706, 335] width 1413 height 670
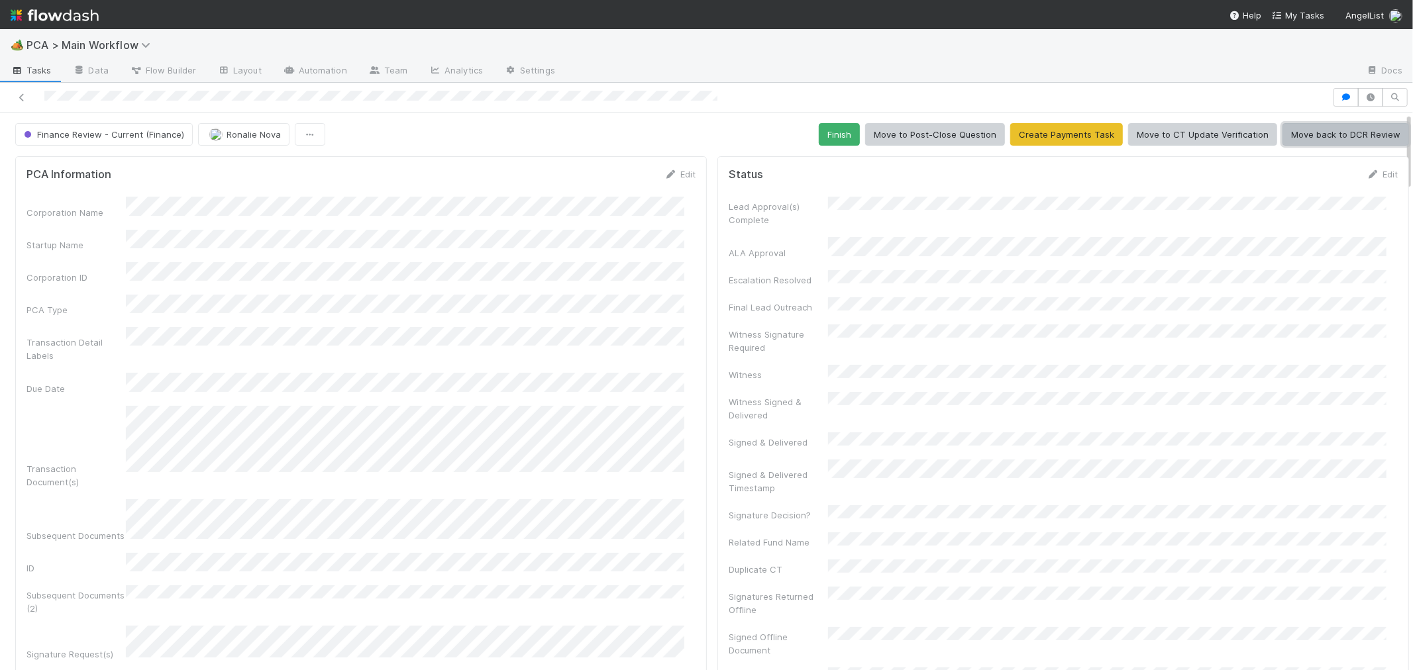
click at [1307, 137] on button "Move back to DCR Review" at bounding box center [1346, 134] width 127 height 23
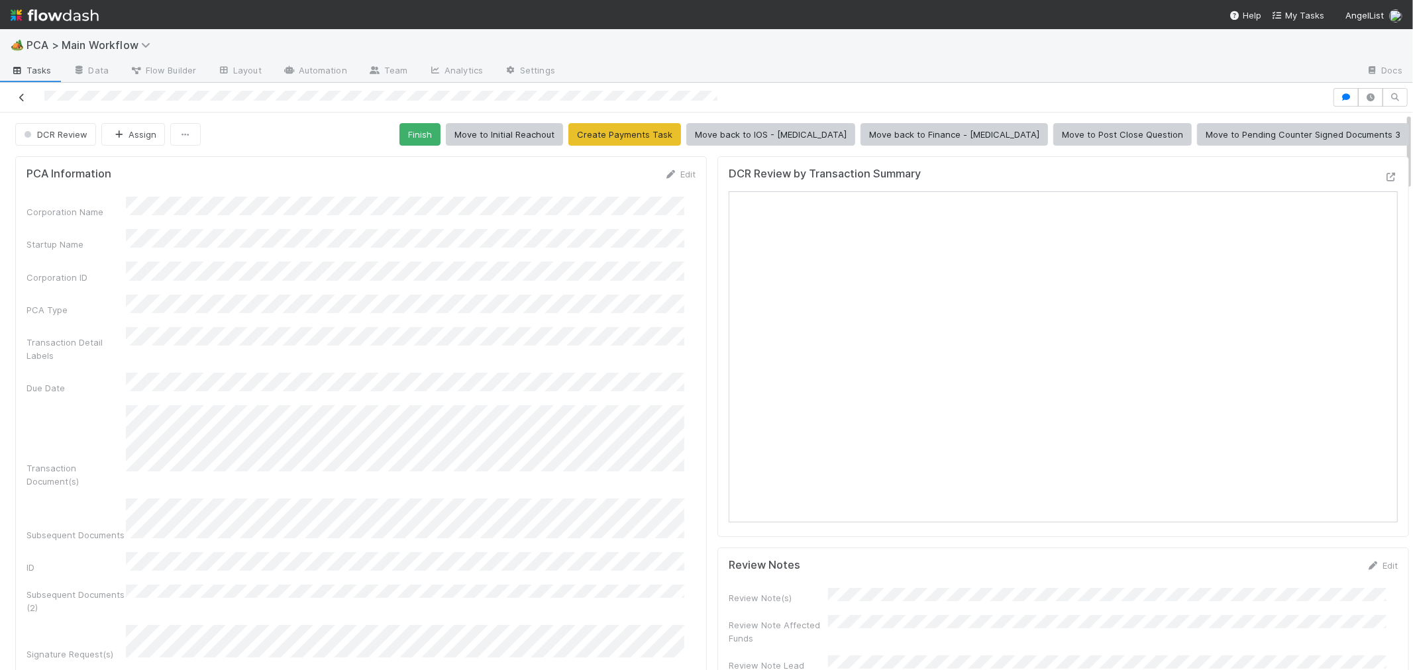
click at [20, 102] on icon at bounding box center [21, 97] width 13 height 9
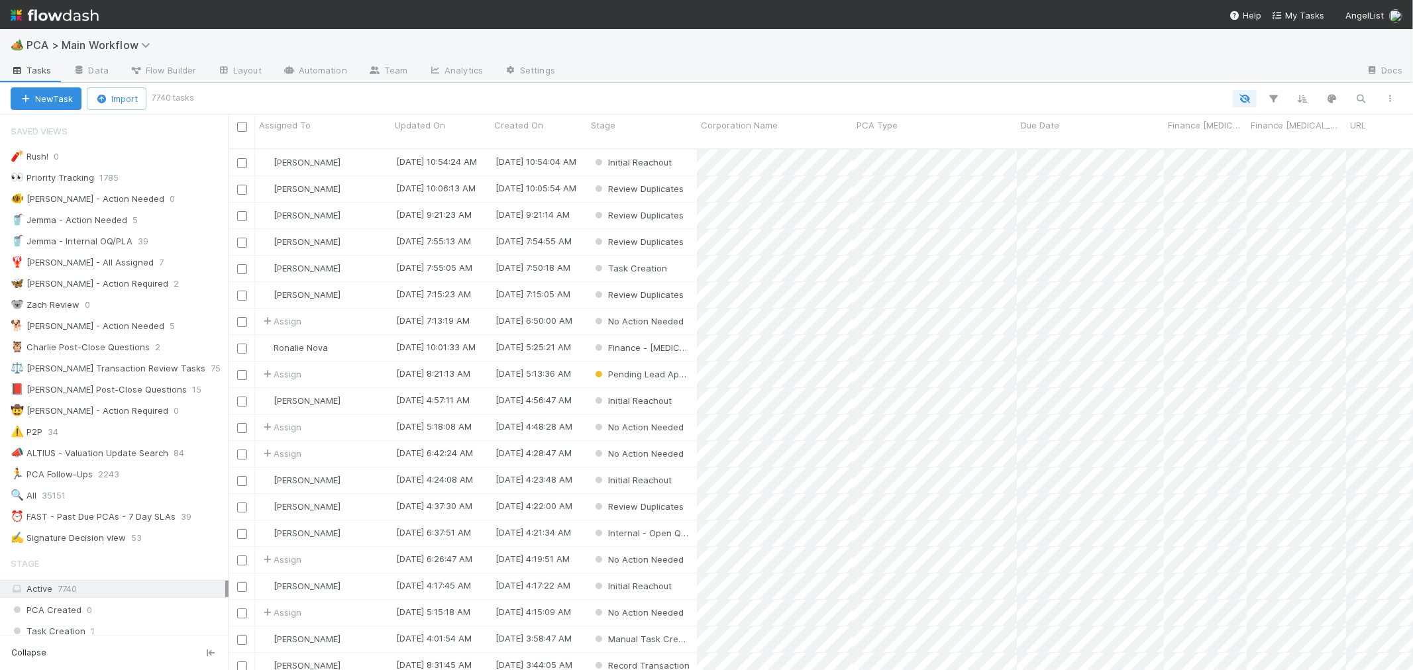
scroll to position [521, 1173]
click at [195, 521] on icon at bounding box center [197, 517] width 13 height 9
click at [141, 521] on div "View Settings Default for everyone Rename this view Delete this view" at bounding box center [706, 335] width 1413 height 670
click at [117, 523] on div "⏰ FAST - Past Due PCAs - 7 Day SLAs" at bounding box center [93, 517] width 165 height 17
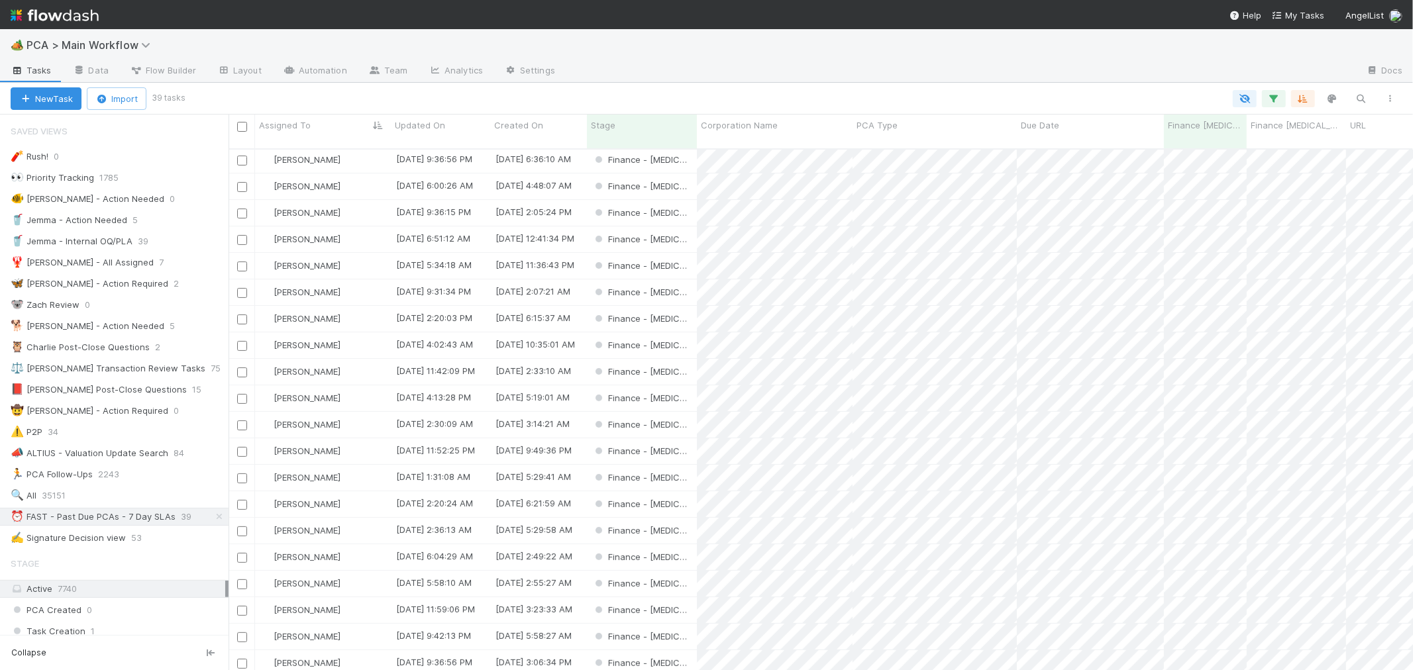
scroll to position [512, 0]
click at [680, 655] on div "Finance - [MEDICAL_DATA]" at bounding box center [642, 668] width 110 height 26
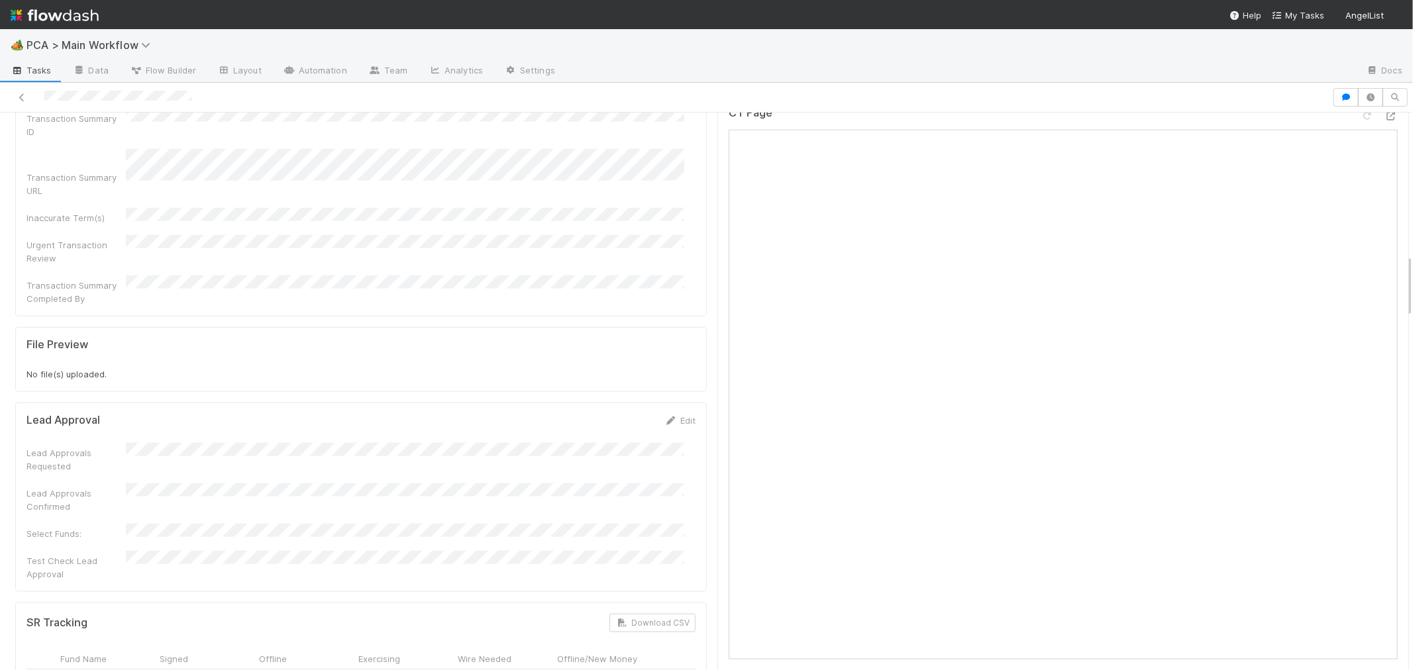
scroll to position [1619, 0]
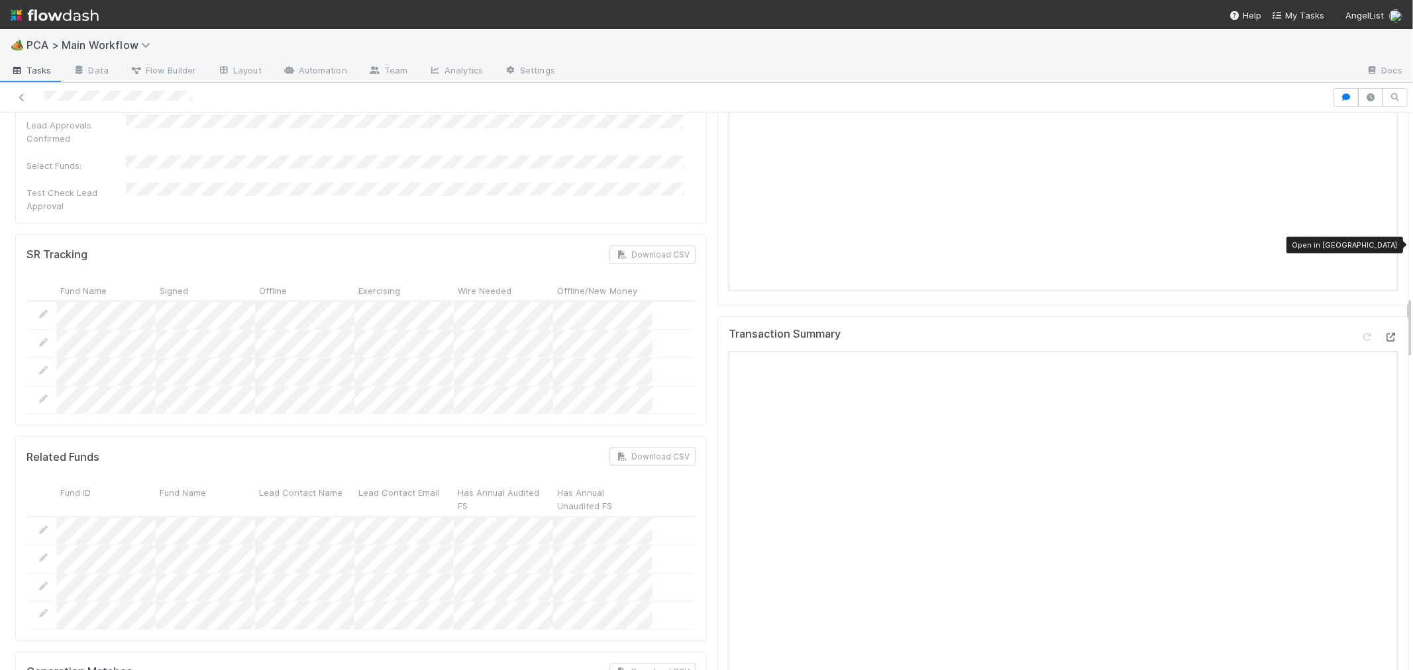
click at [1385, 333] on icon at bounding box center [1391, 337] width 13 height 9
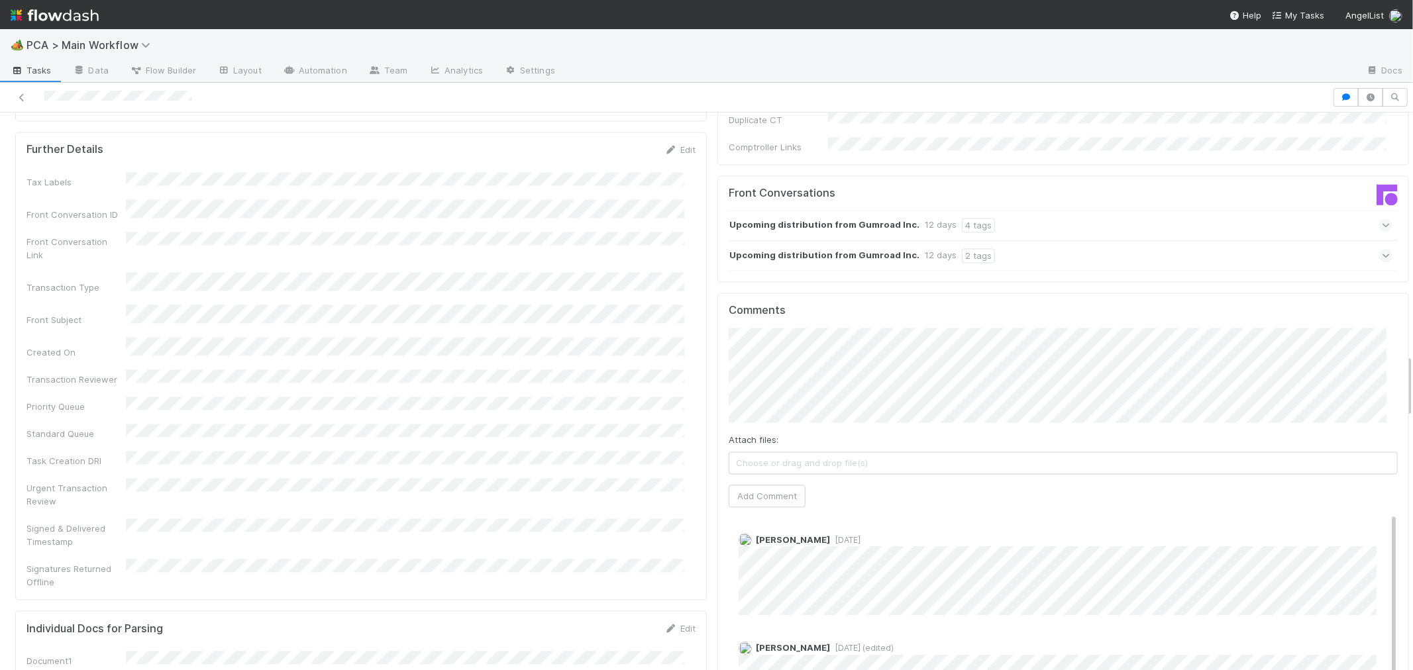
scroll to position [2134, 0]
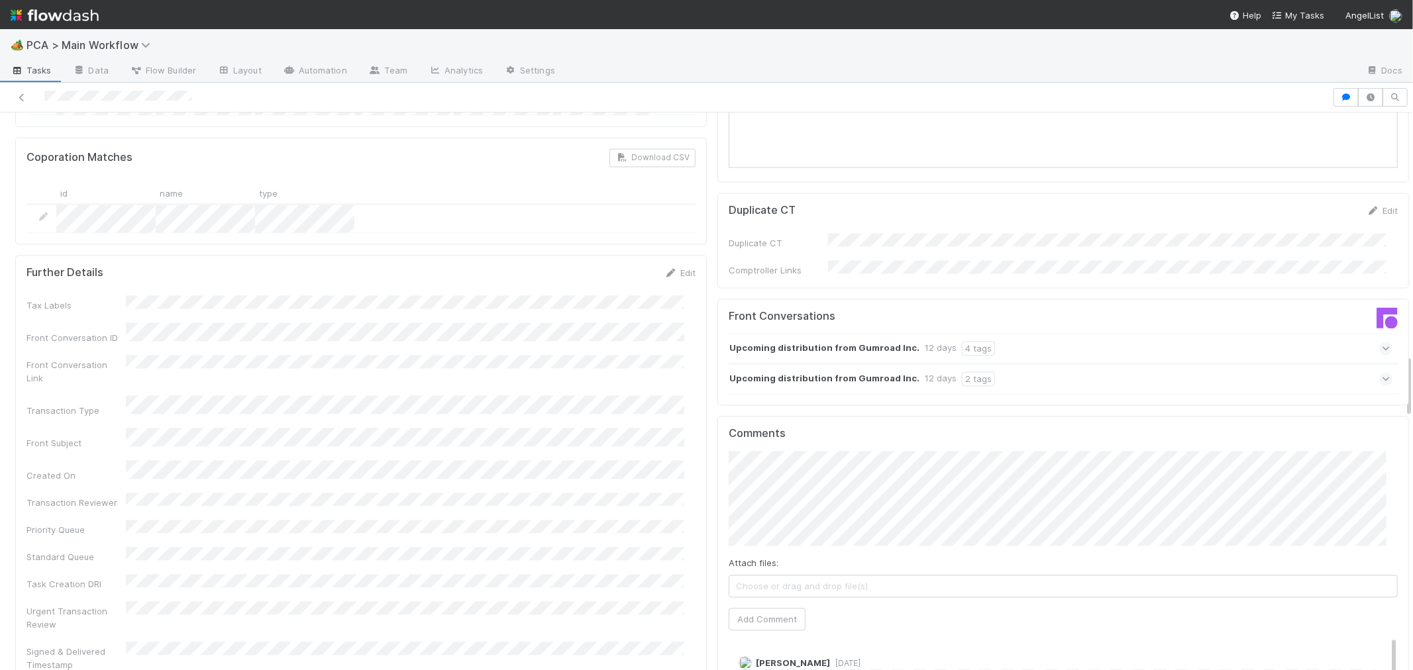
click at [1015, 333] on div "Upcoming distribution from Gumroad Inc. 12 days 4 tags" at bounding box center [1061, 348] width 664 height 30
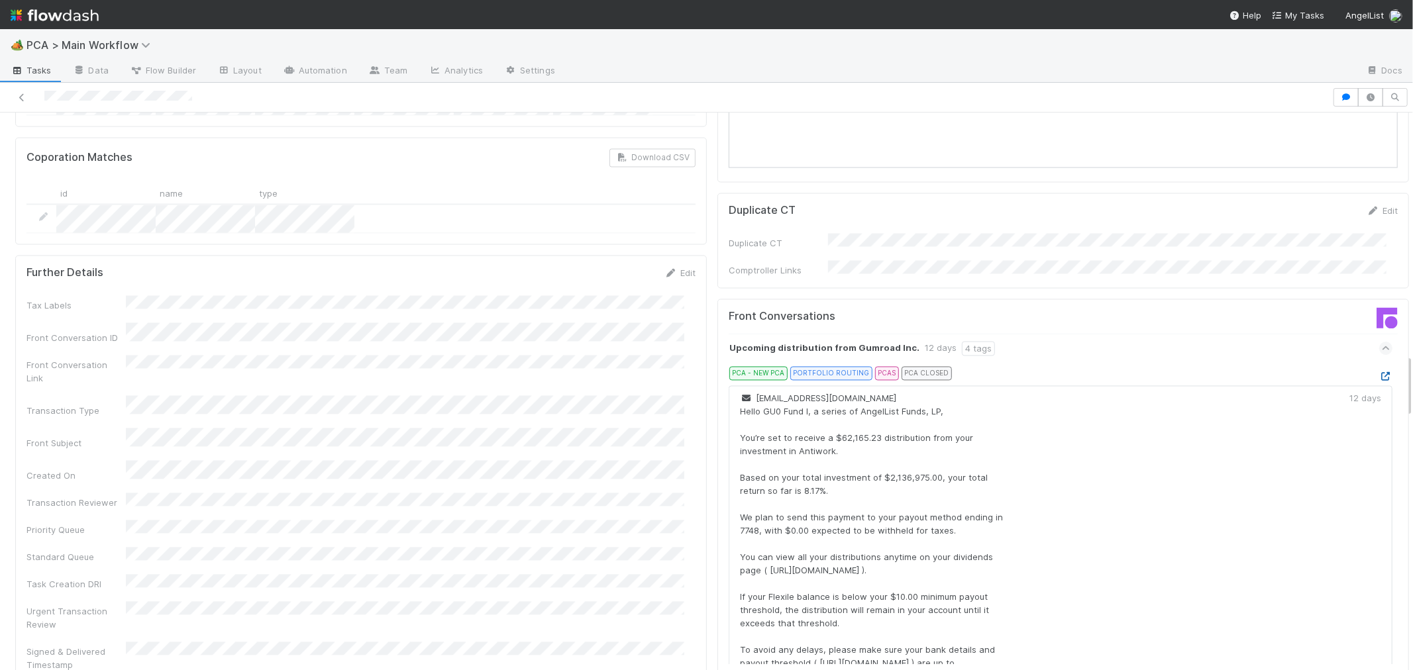
click at [1379, 372] on icon at bounding box center [1385, 376] width 13 height 9
click at [1382, 342] on icon at bounding box center [1386, 348] width 9 height 13
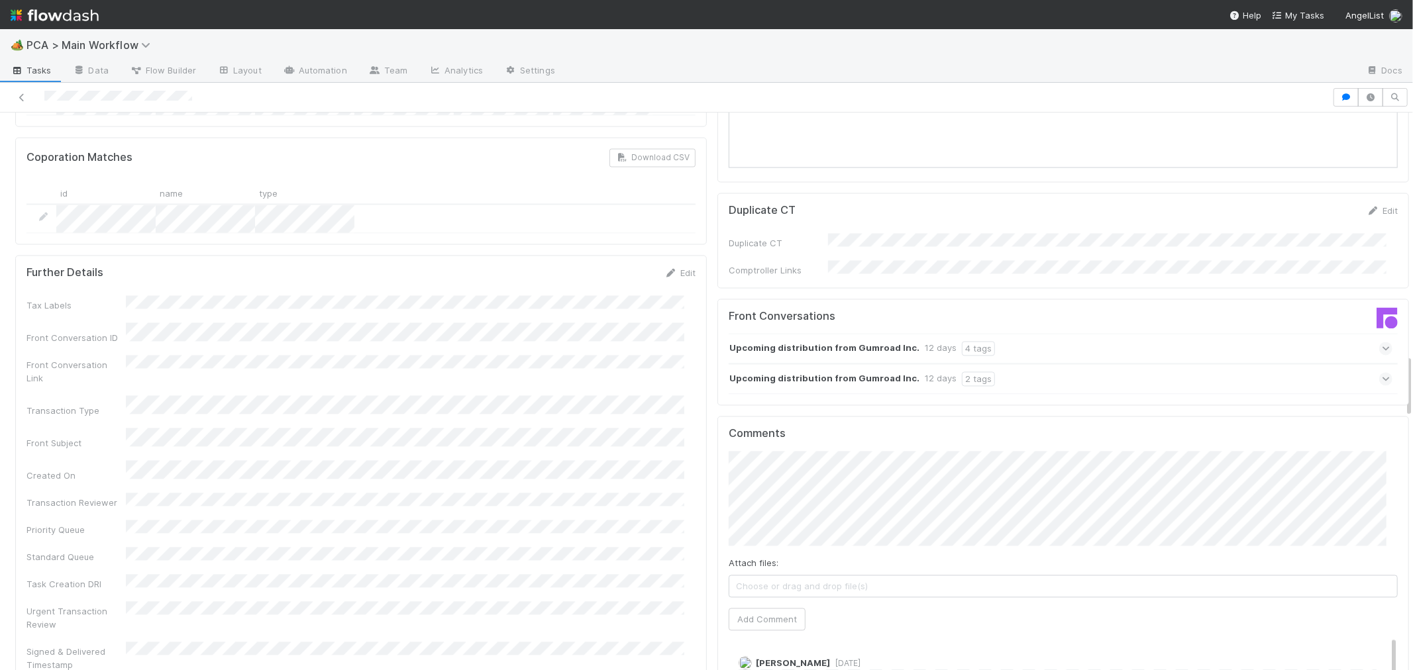
click at [1382, 372] on icon at bounding box center [1386, 378] width 9 height 13
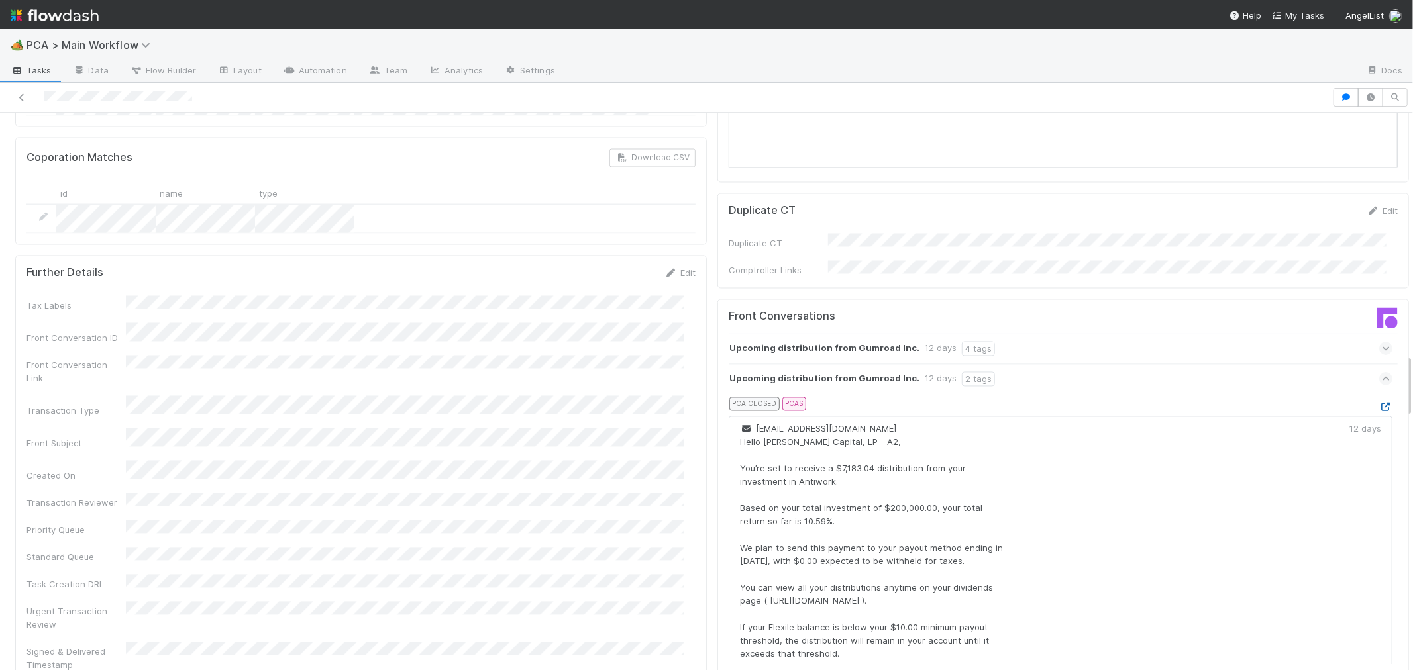
click at [1379, 403] on icon at bounding box center [1385, 407] width 13 height 9
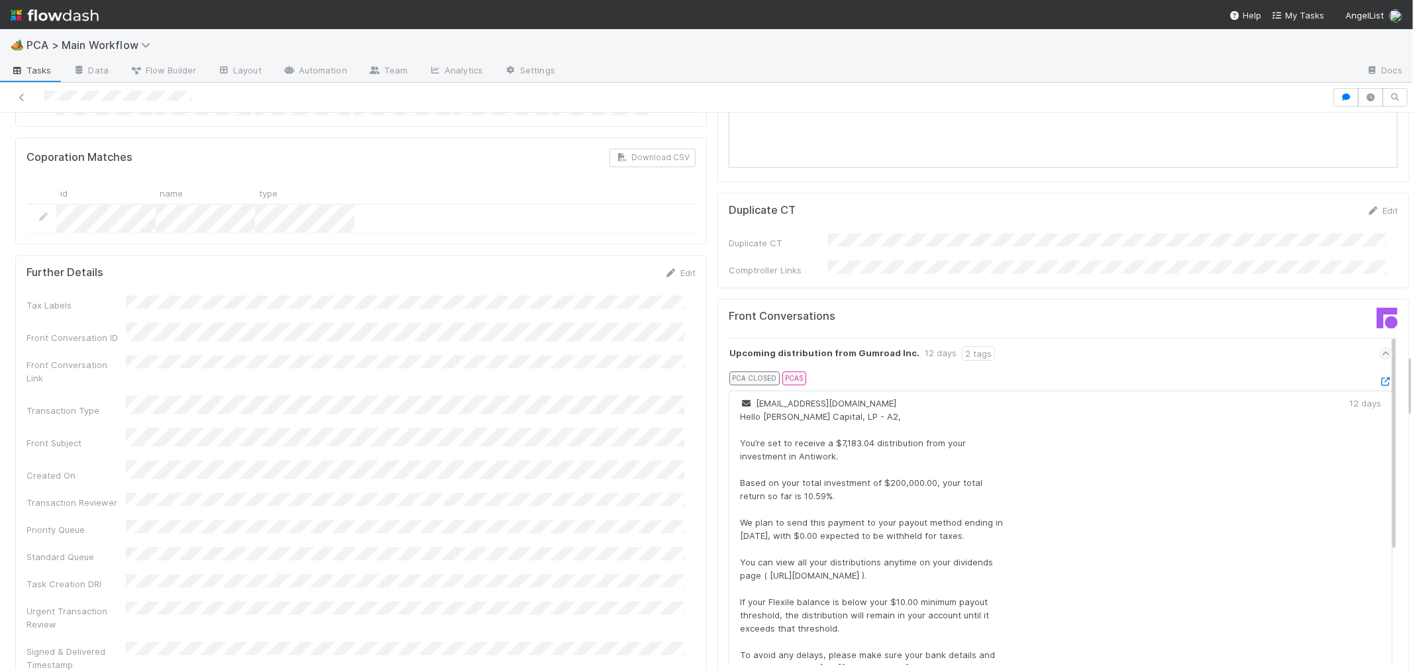
scroll to position [0, 0]
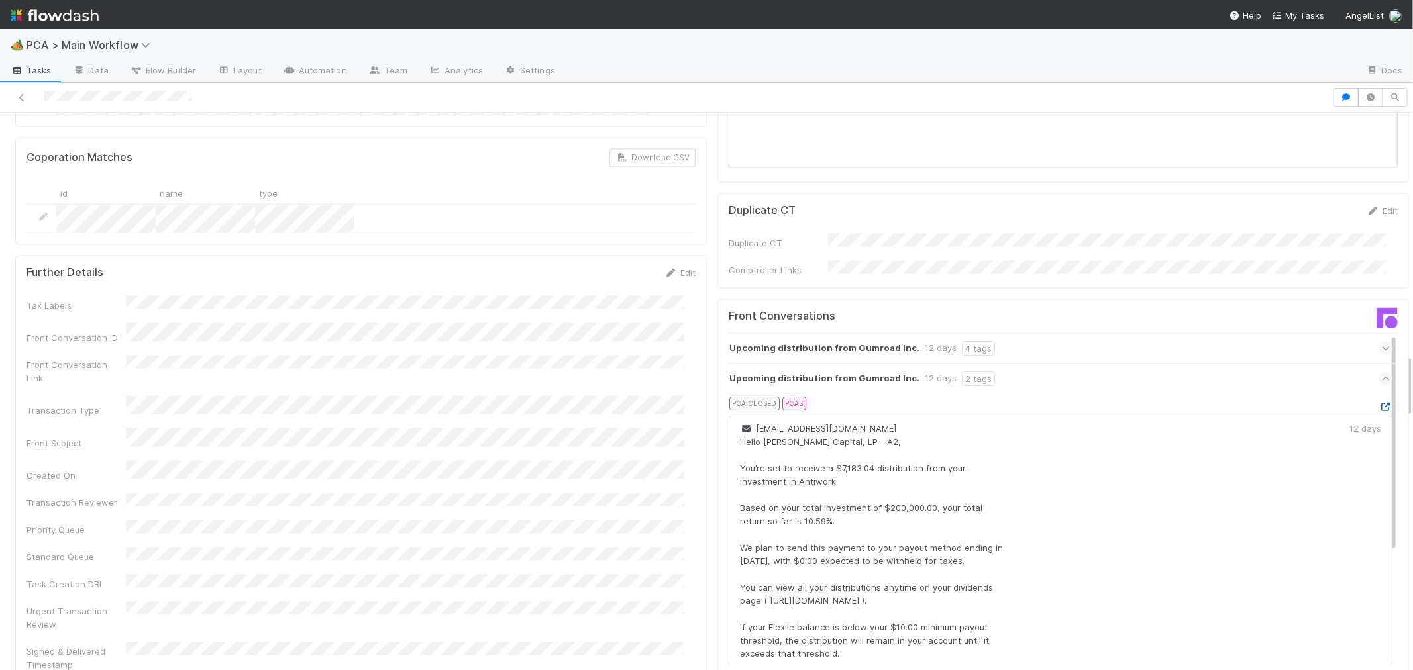
click at [1379, 403] on icon at bounding box center [1385, 407] width 13 height 9
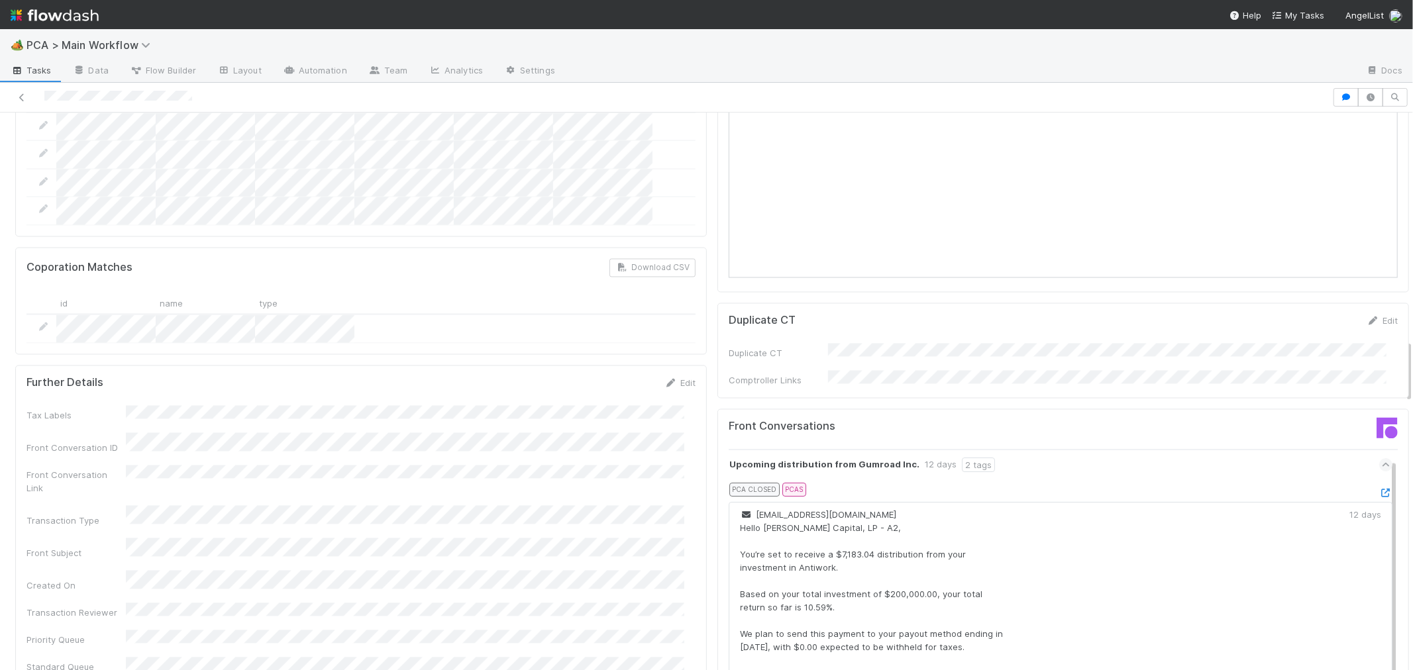
scroll to position [2005, 0]
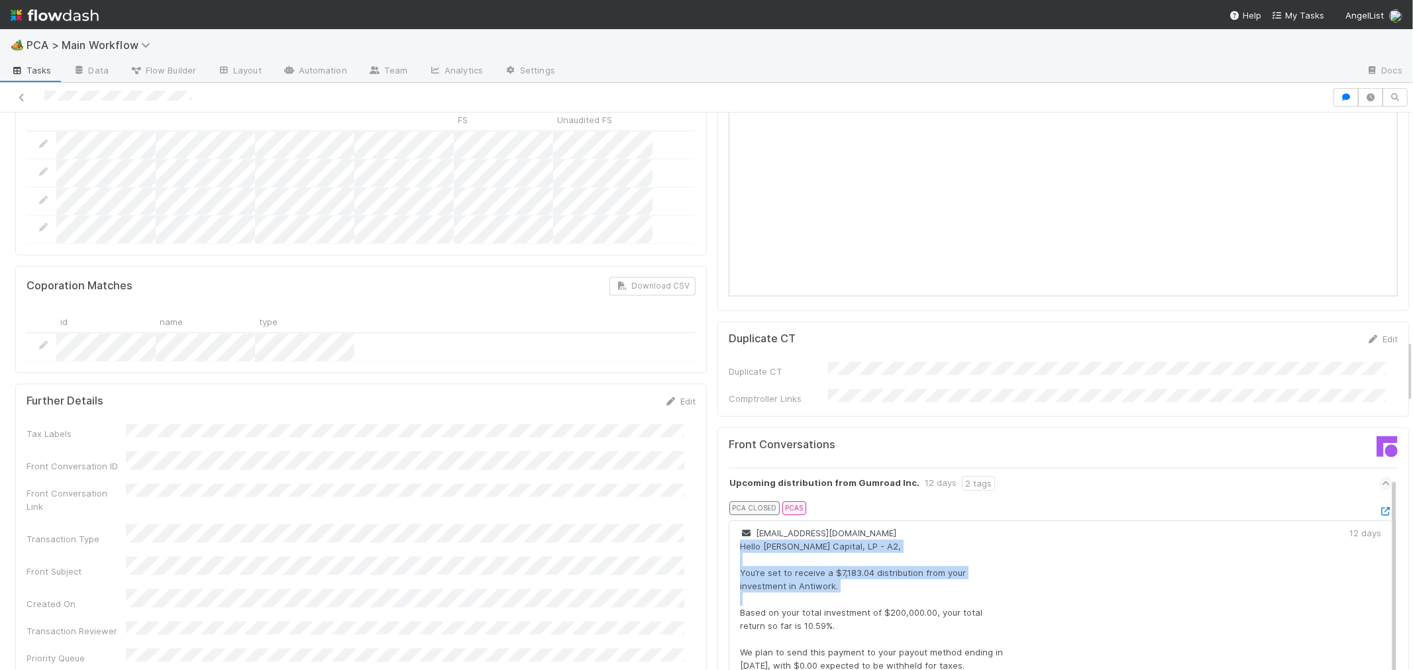
drag, startPoint x: 729, startPoint y: 448, endPoint x: 829, endPoint y: 498, distance: 112.3
copy div "Hello Kamal Ravikant Capital, LP - A2, You’re set to receive a $7,183.04 distri…"
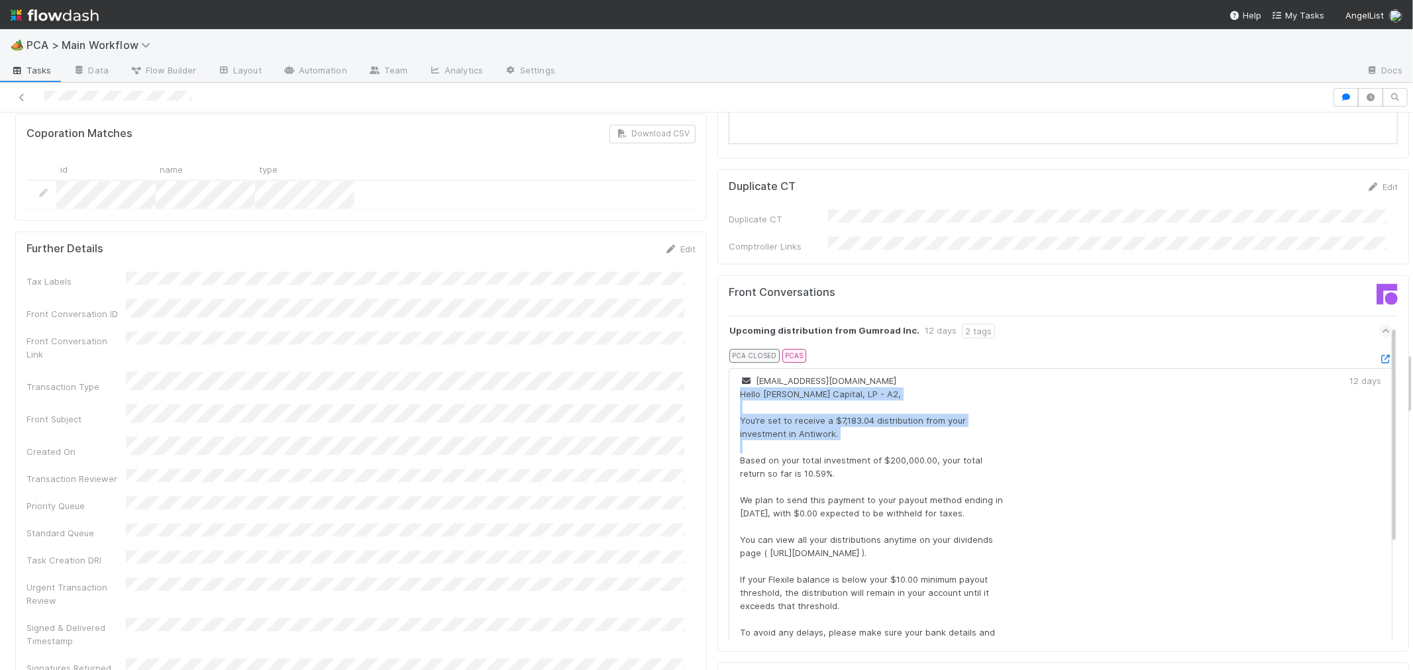
scroll to position [2300, 0]
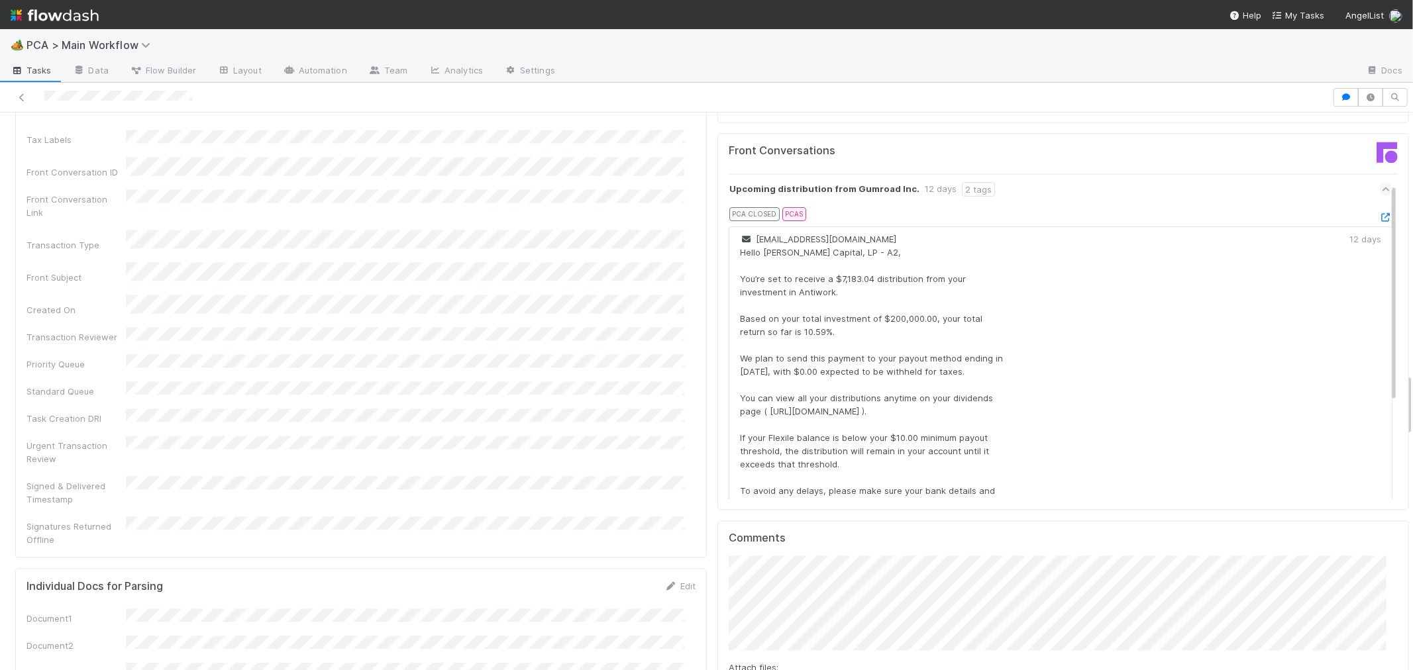
click at [942, 328] on div "Hello Kamal Ravikant Capital, LP - A2, You’re set to receive a $7,183.04 distri…" at bounding box center [871, 438] width 263 height 384
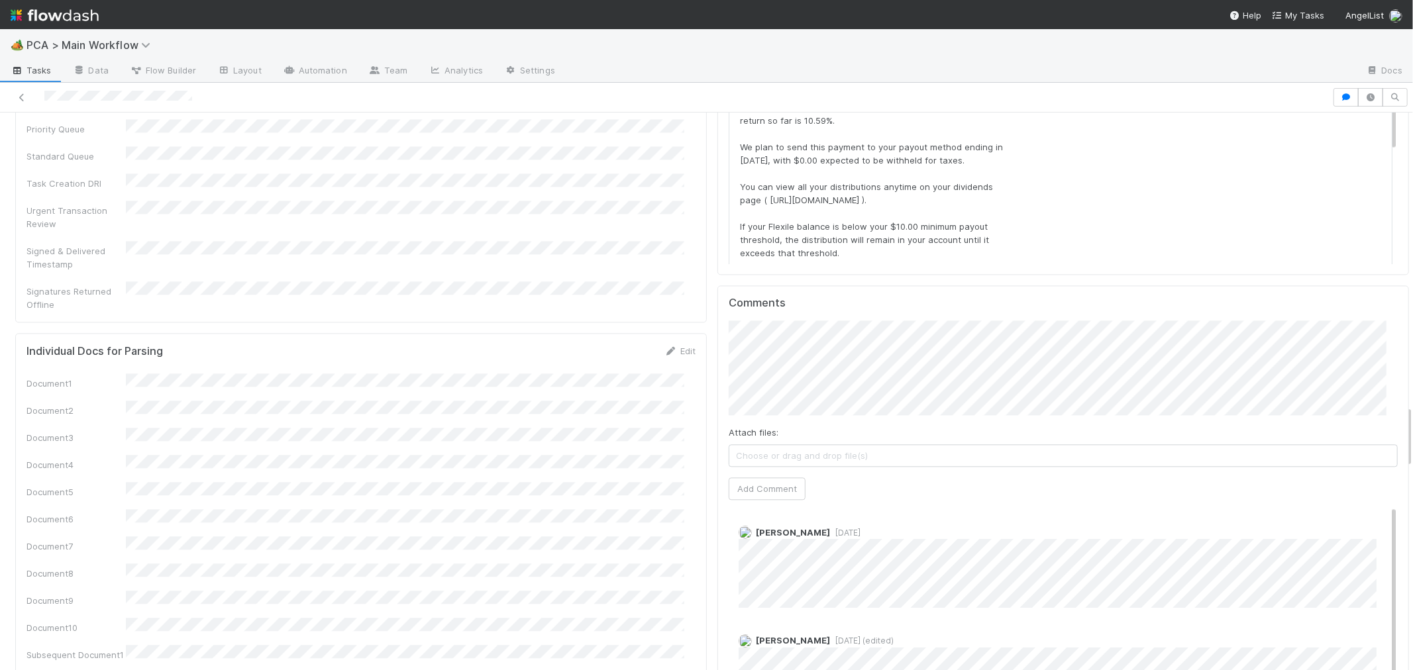
scroll to position [2521, 0]
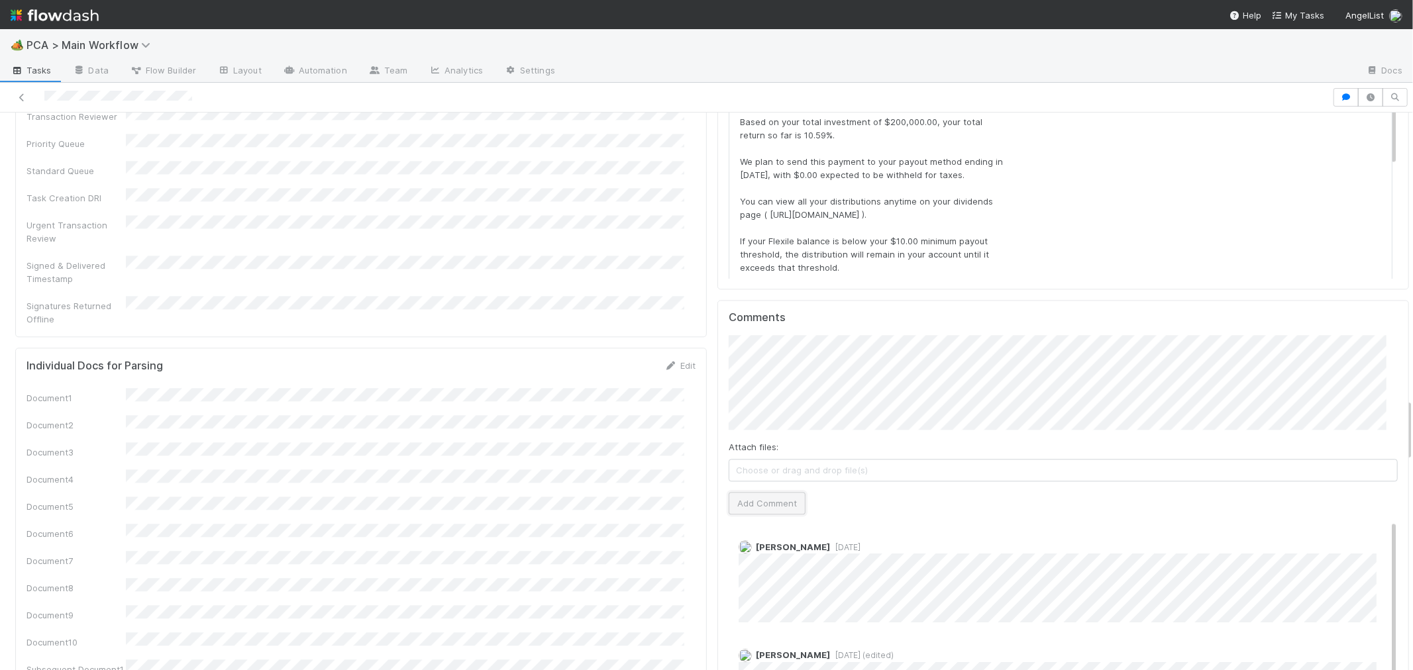
click at [759, 492] on button "Add Comment" at bounding box center [767, 503] width 77 height 23
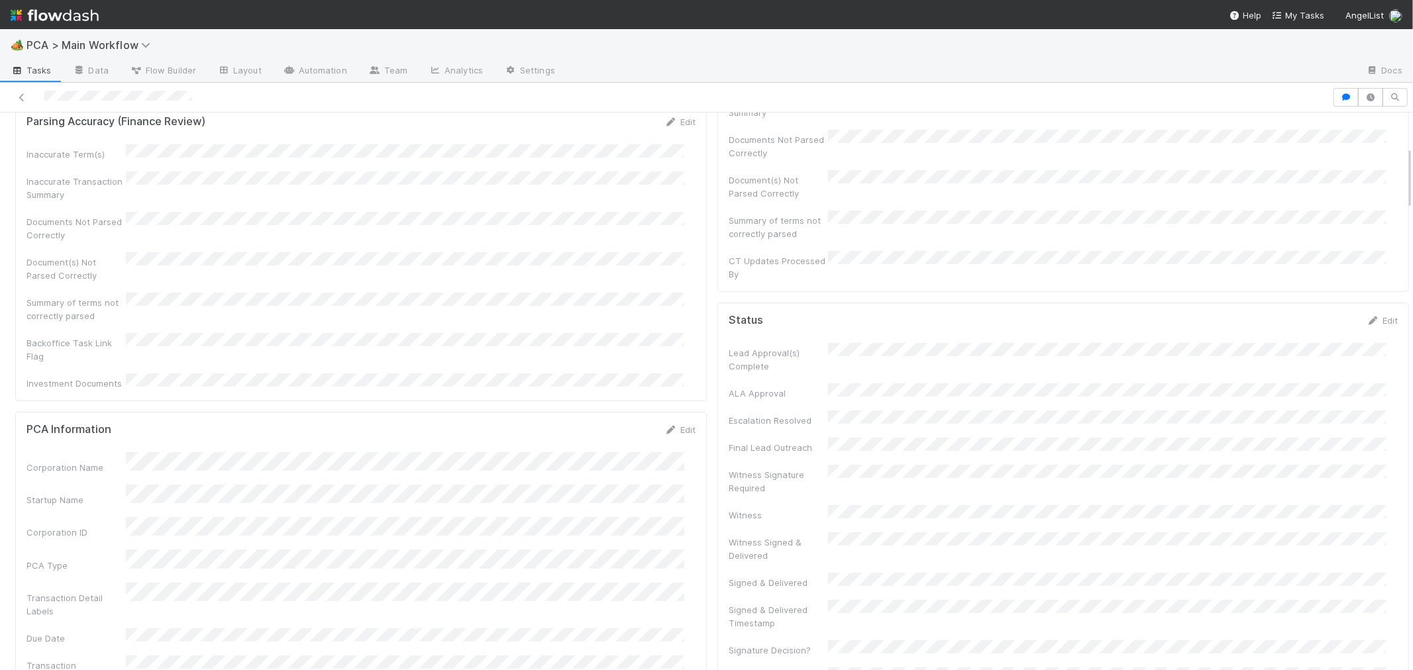
scroll to position [0, 0]
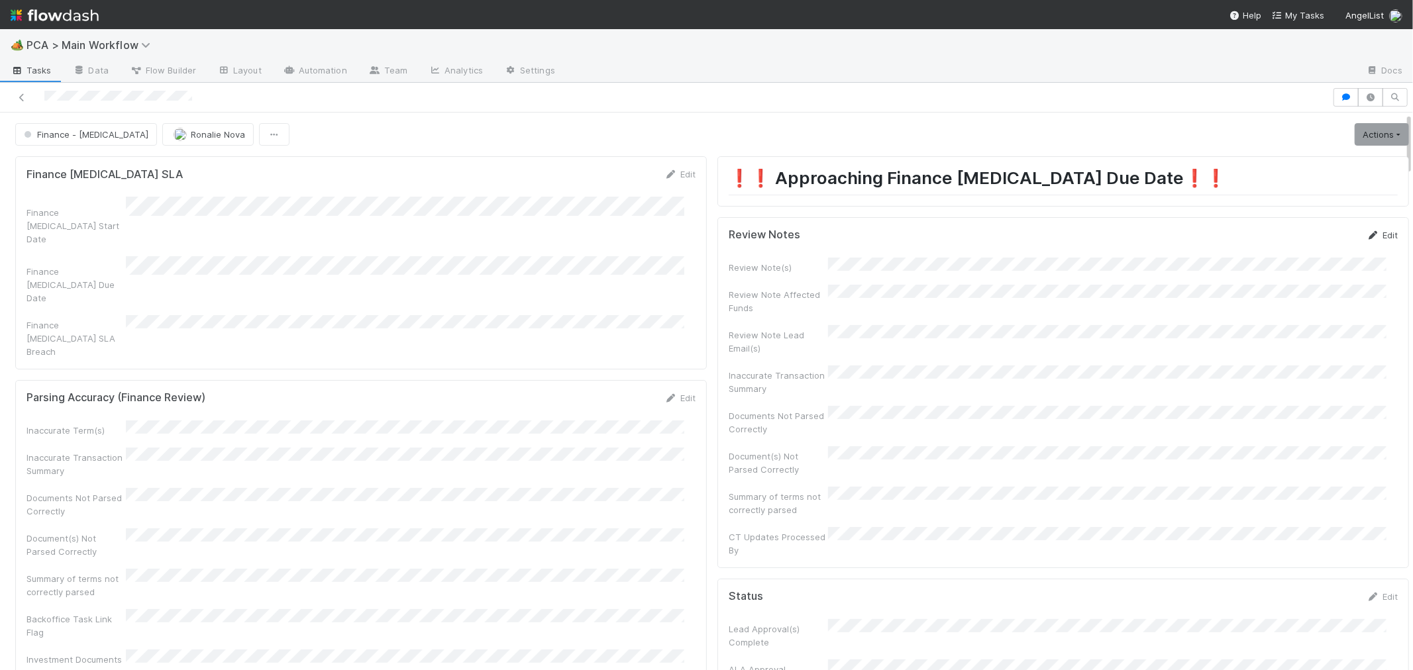
click at [1367, 234] on link "Edit" at bounding box center [1382, 235] width 31 height 11
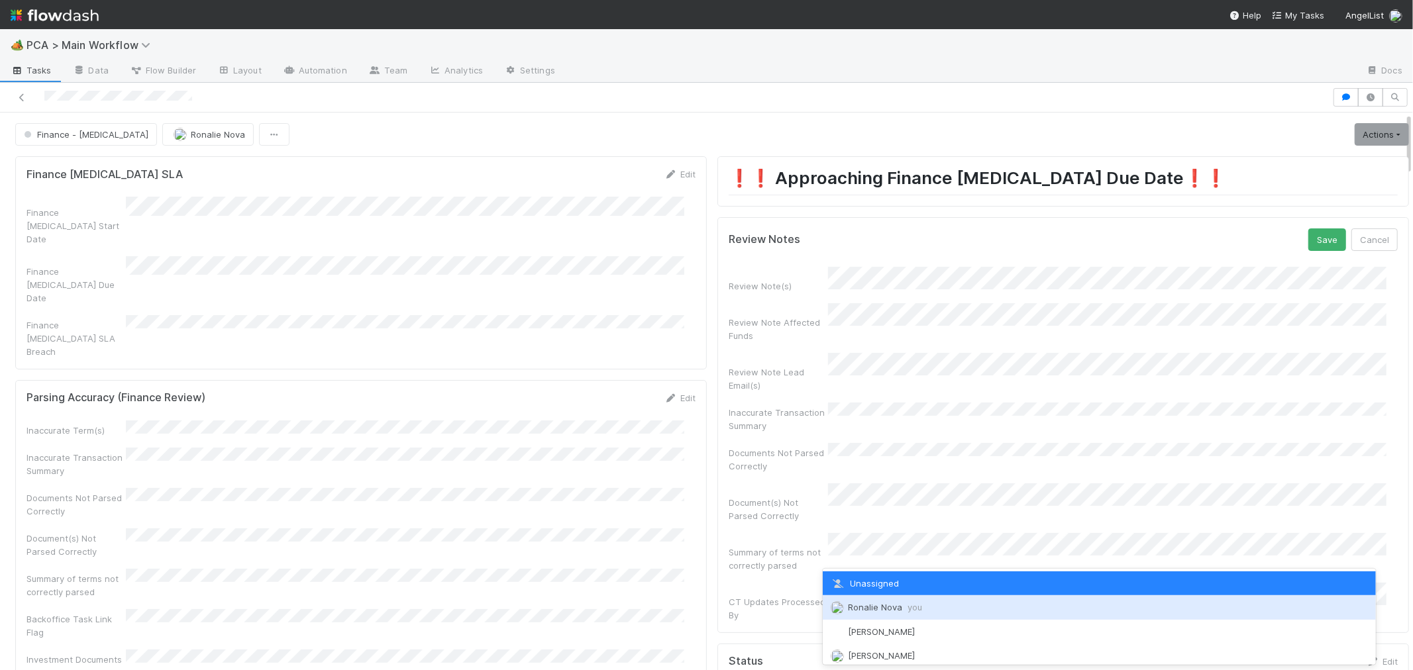
click at [878, 605] on span "Ronalie Nova you" at bounding box center [885, 607] width 74 height 11
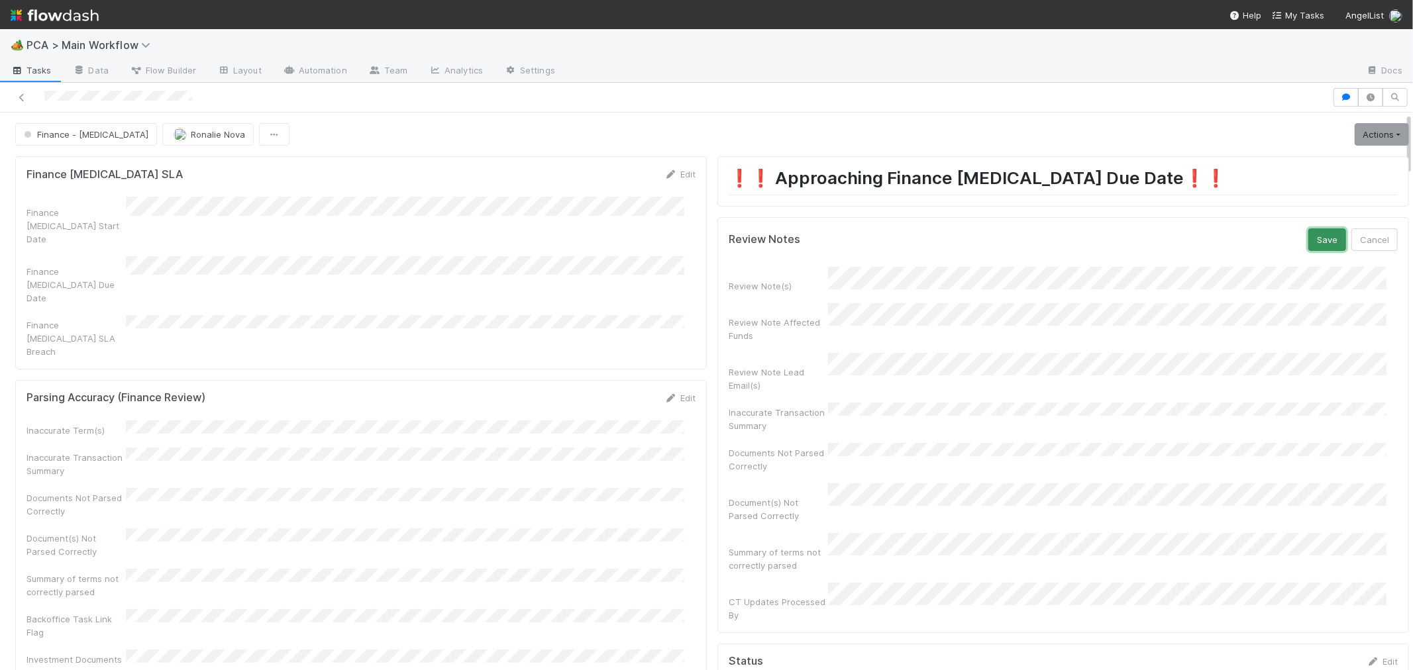
click at [1308, 245] on button "Save" at bounding box center [1327, 240] width 38 height 23
click at [1363, 134] on link "Actions" at bounding box center [1382, 134] width 54 height 23
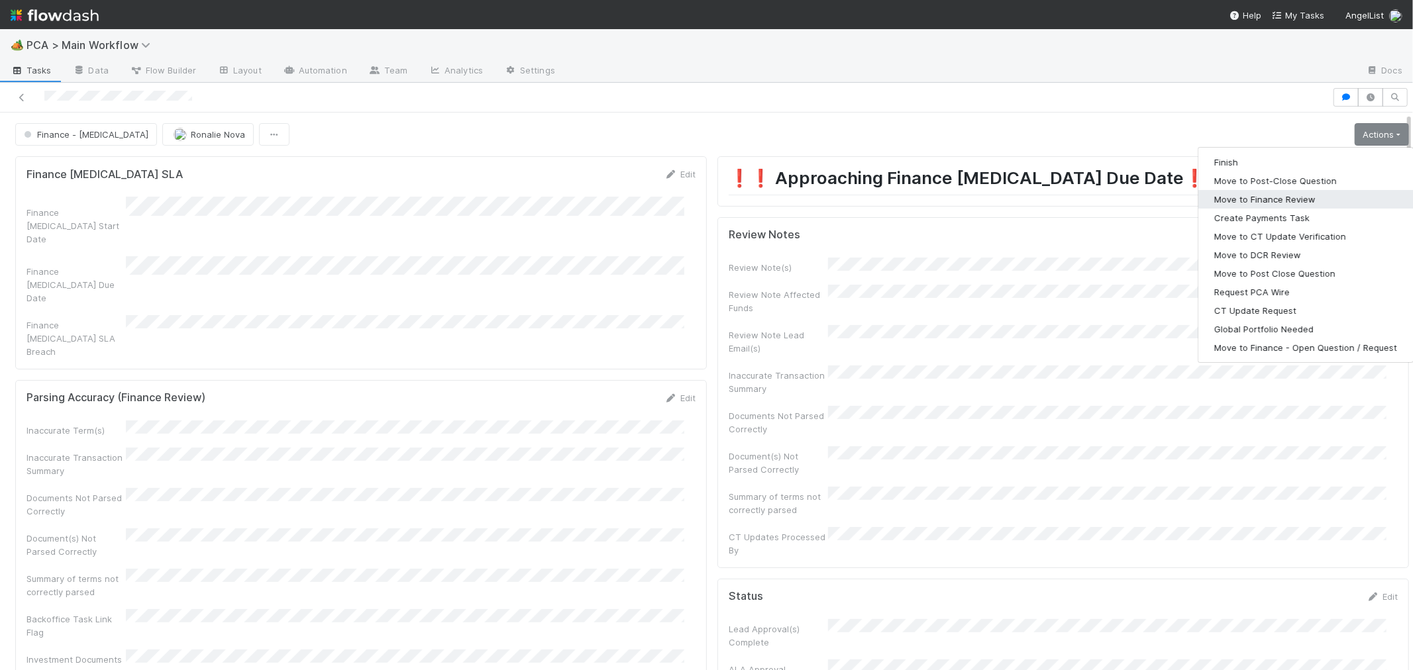
click at [1256, 201] on button "Move to Finance Review" at bounding box center [1305, 199] width 215 height 19
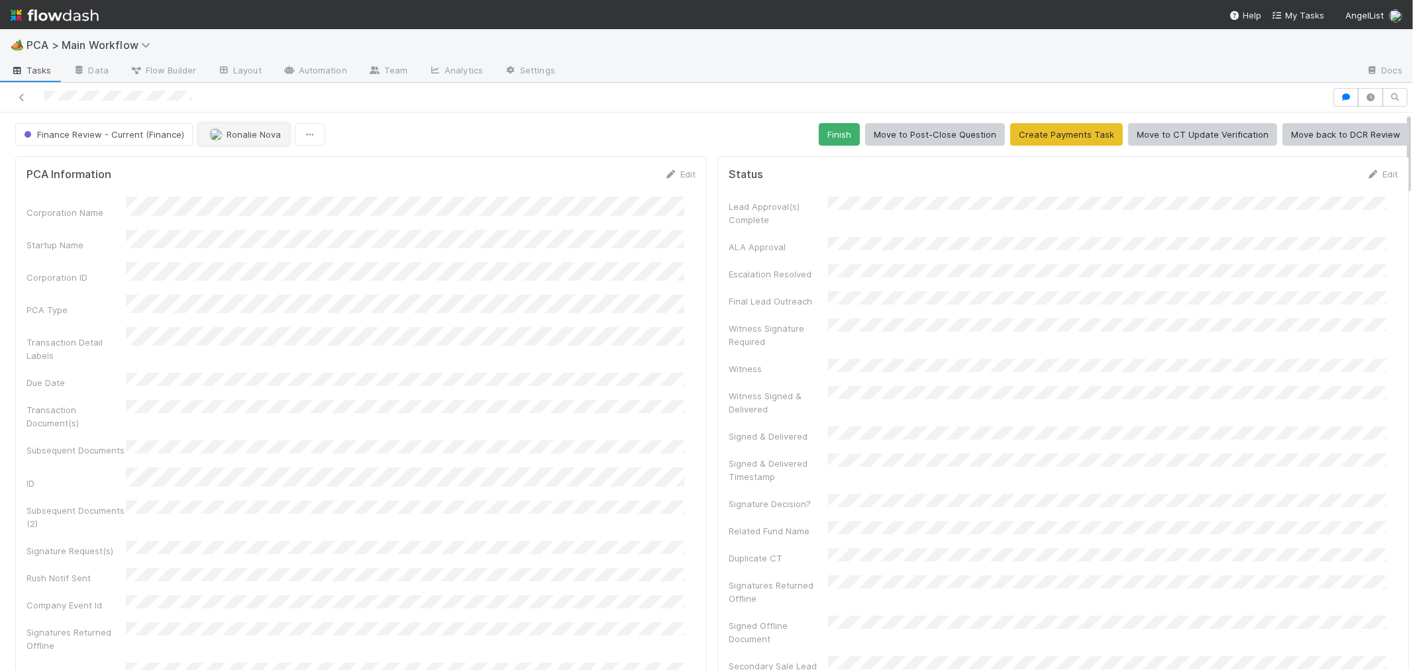
click at [240, 128] on button "Ronalie Nova" at bounding box center [243, 134] width 91 height 23
click at [272, 195] on div "[PERSON_NAME]" at bounding box center [282, 193] width 187 height 24
click at [17, 97] on icon at bounding box center [21, 97] width 13 height 9
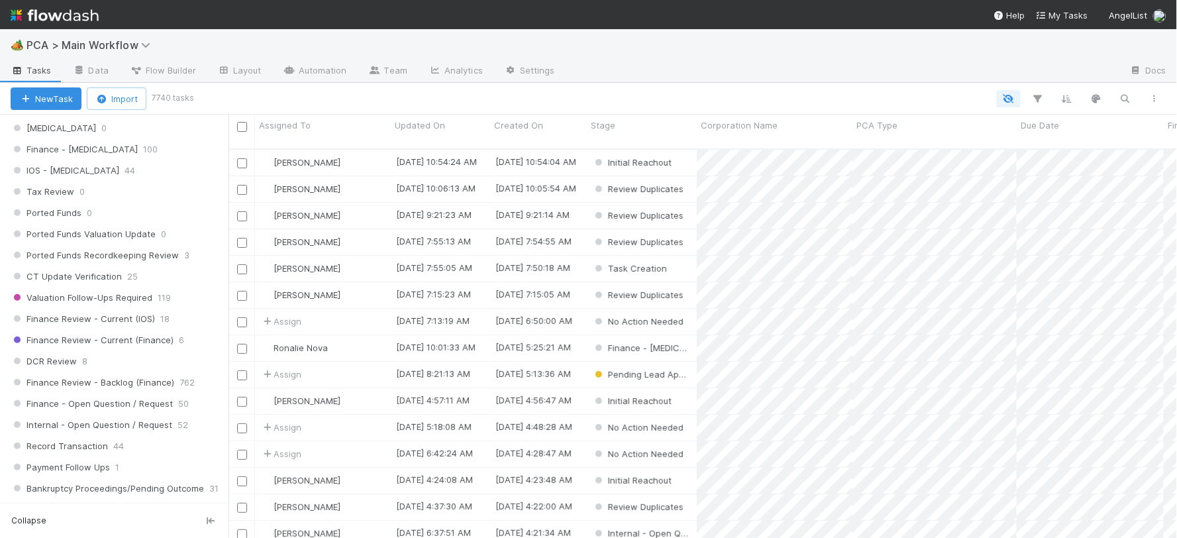
scroll to position [883, 0]
click at [105, 363] on div "DCR Review 8" at bounding box center [120, 363] width 218 height 17
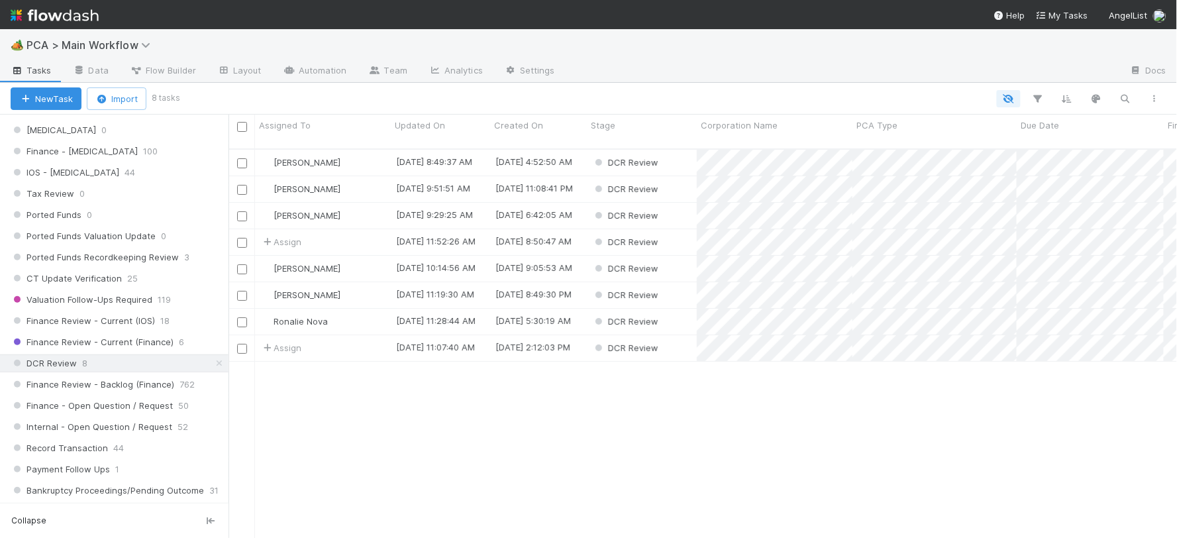
scroll to position [389, 937]
click at [102, 329] on span "Finance Review - Current (IOS)" at bounding box center [83, 321] width 144 height 17
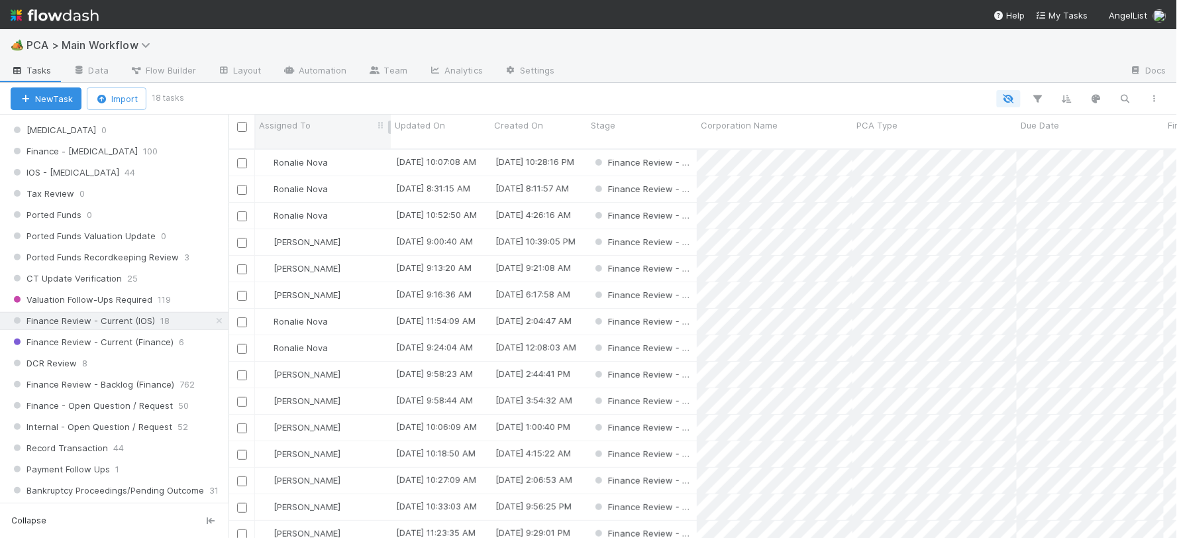
click at [291, 126] on span "Assigned To" at bounding box center [285, 125] width 52 height 13
click at [300, 144] on div "Sort A → Z" at bounding box center [335, 150] width 151 height 20
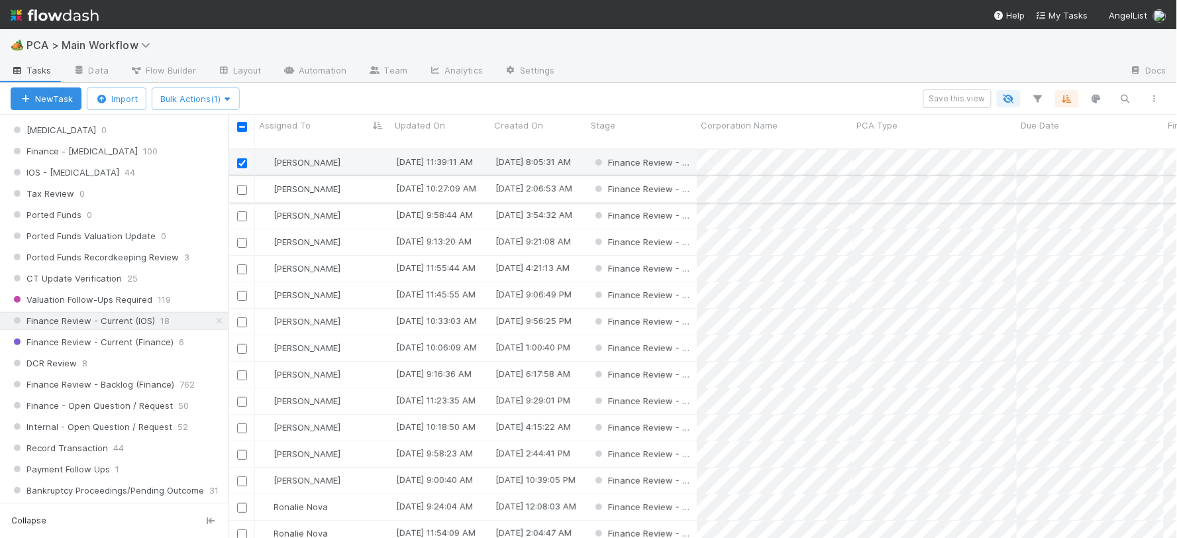
click at [240, 185] on input "checkbox" at bounding box center [242, 190] width 10 height 10
click at [243, 264] on input "checkbox" at bounding box center [242, 269] width 10 height 10
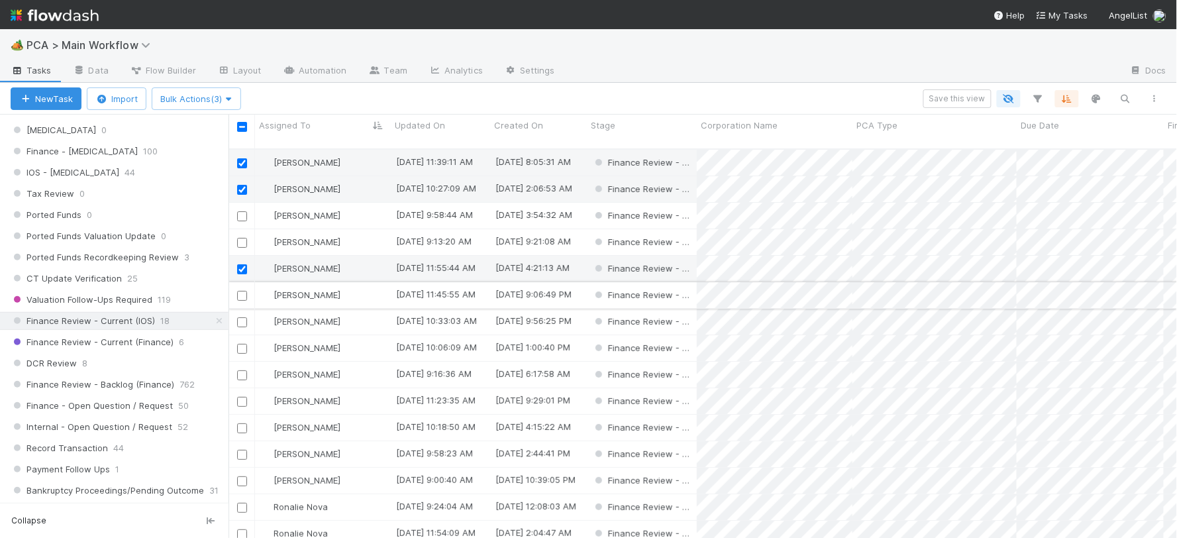
click at [240, 291] on input "checkbox" at bounding box center [242, 296] width 10 height 10
click at [240, 397] on input "checkbox" at bounding box center [242, 402] width 10 height 10
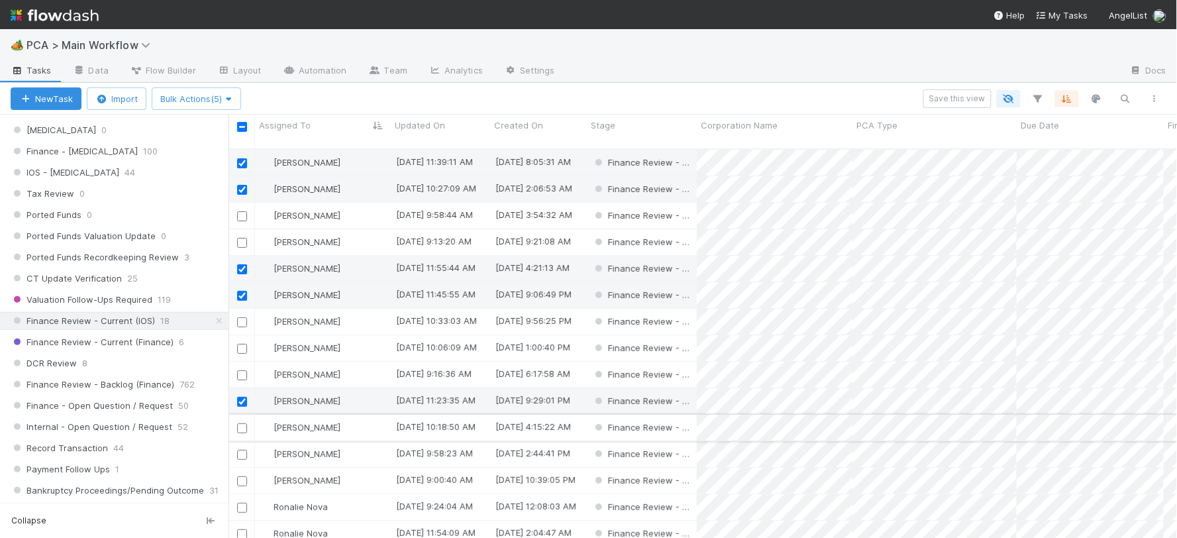
click at [243, 423] on input "checkbox" at bounding box center [242, 428] width 10 height 10
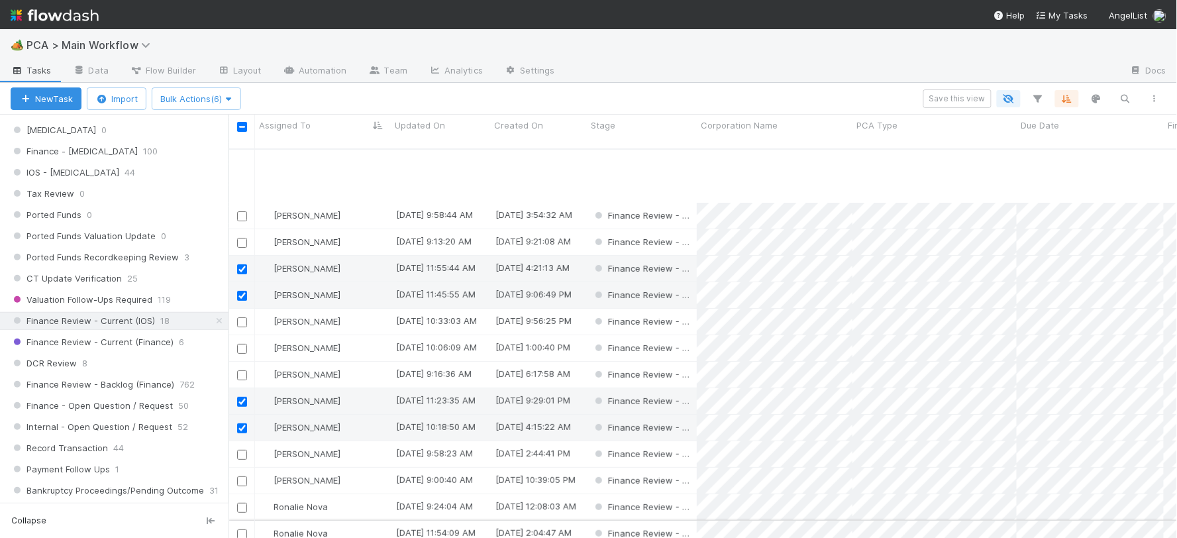
scroll to position [88, 0]
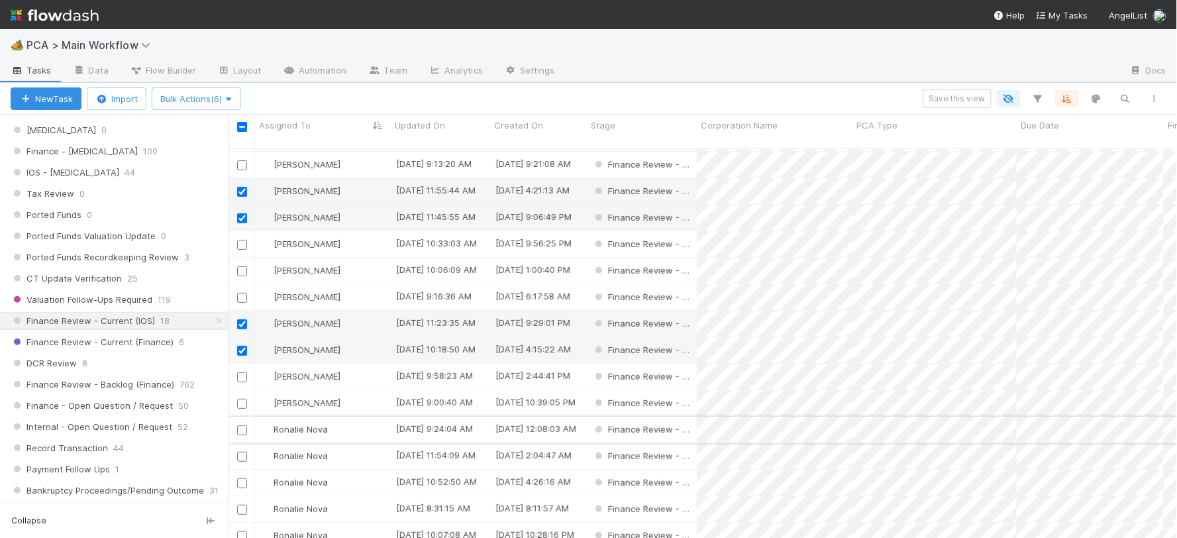
click at [241, 425] on input "checkbox" at bounding box center [242, 430] width 10 height 10
click at [242, 452] on input "checkbox" at bounding box center [242, 457] width 10 height 10
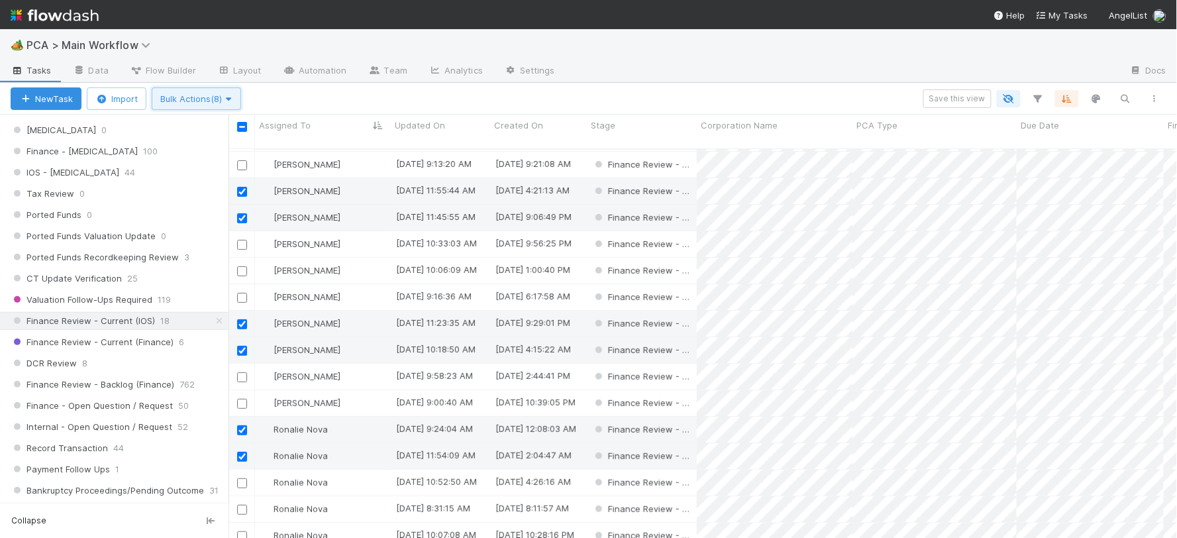
click at [193, 97] on span "Bulk Actions (8)" at bounding box center [196, 98] width 72 height 11
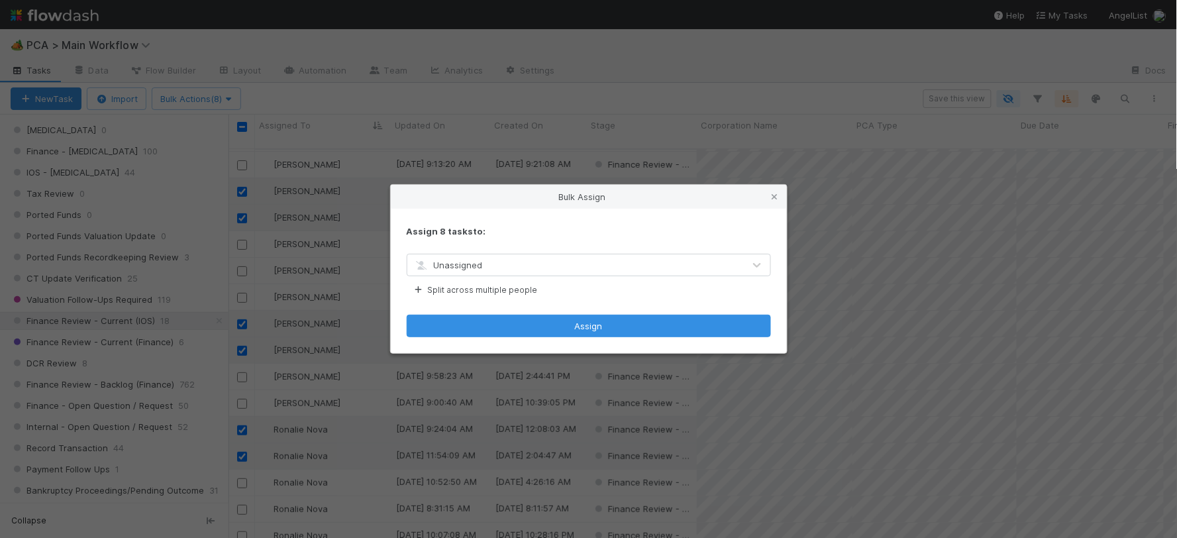
click at [523, 261] on div "Unassigned" at bounding box center [575, 264] width 337 height 21
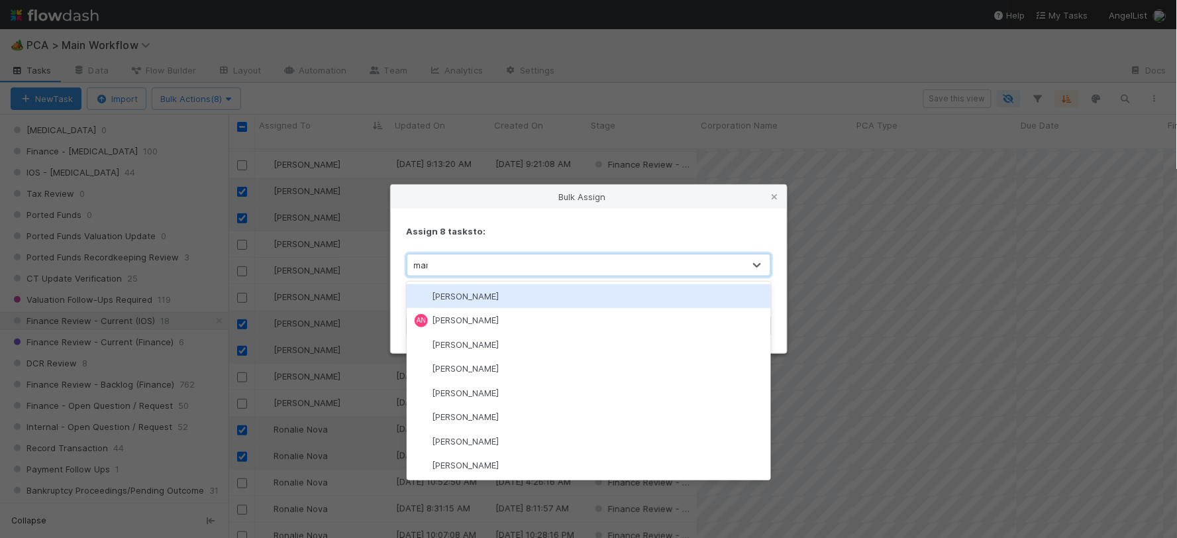
type input "maren"
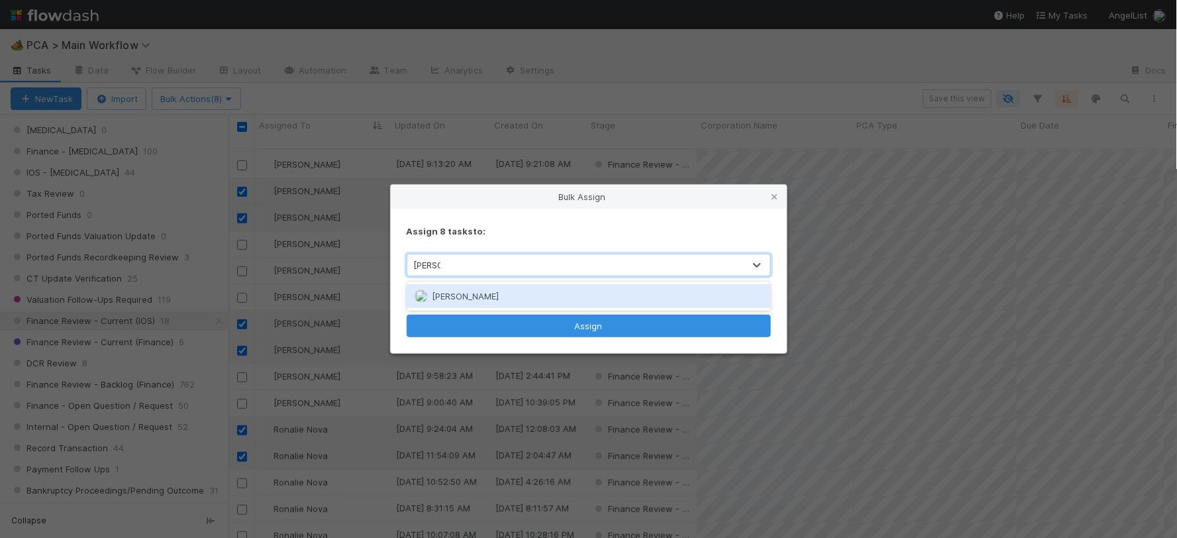
click at [511, 303] on div "[PERSON_NAME]" at bounding box center [589, 296] width 364 height 24
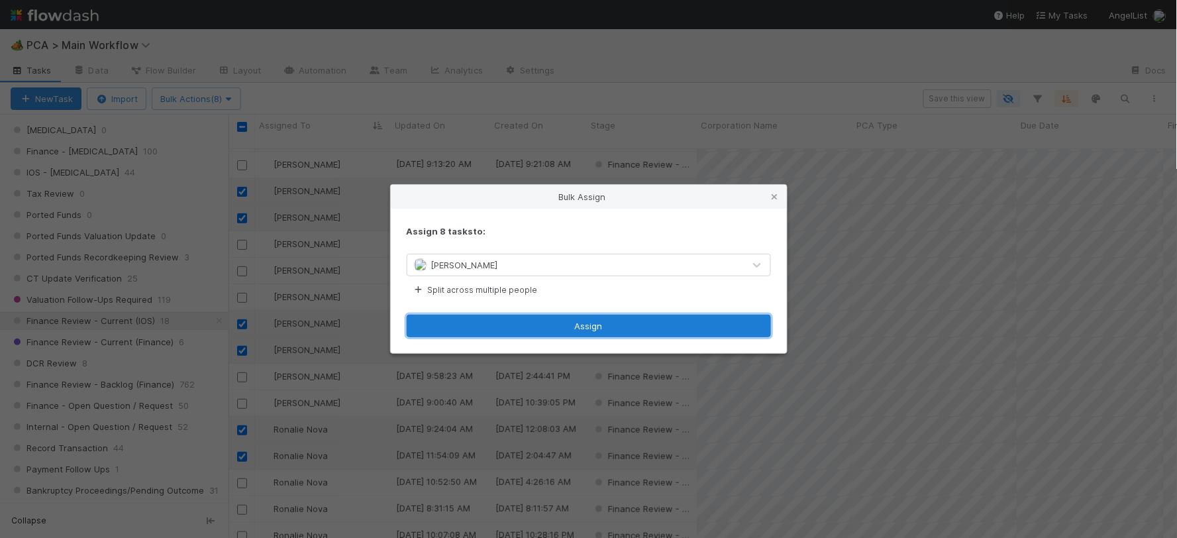
click at [545, 325] on button "Assign" at bounding box center [589, 326] width 364 height 23
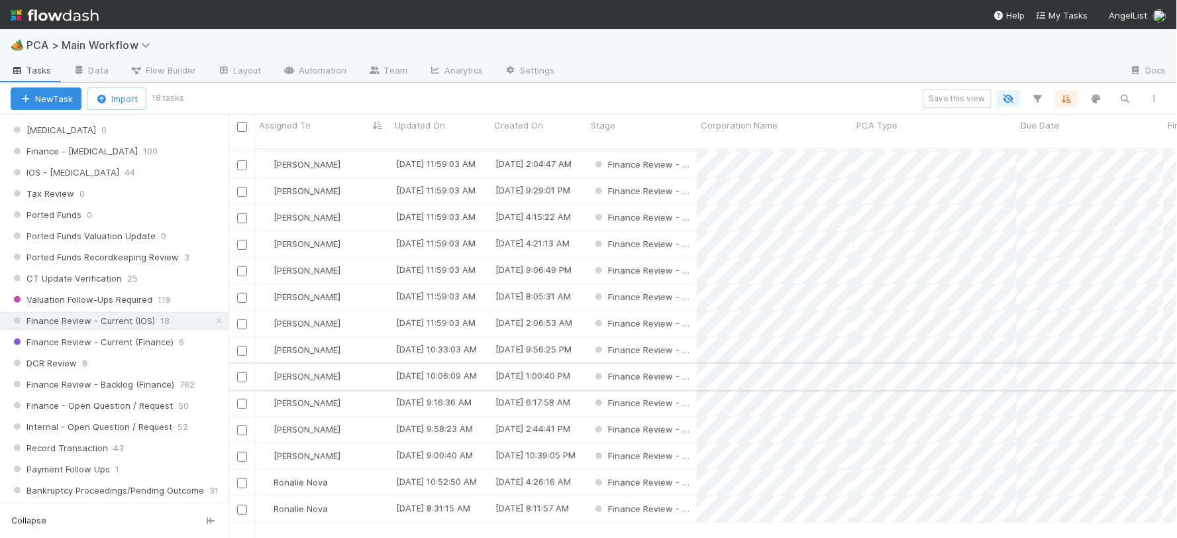
scroll to position [0, 0]
